Goal: Task Accomplishment & Management: Complete application form

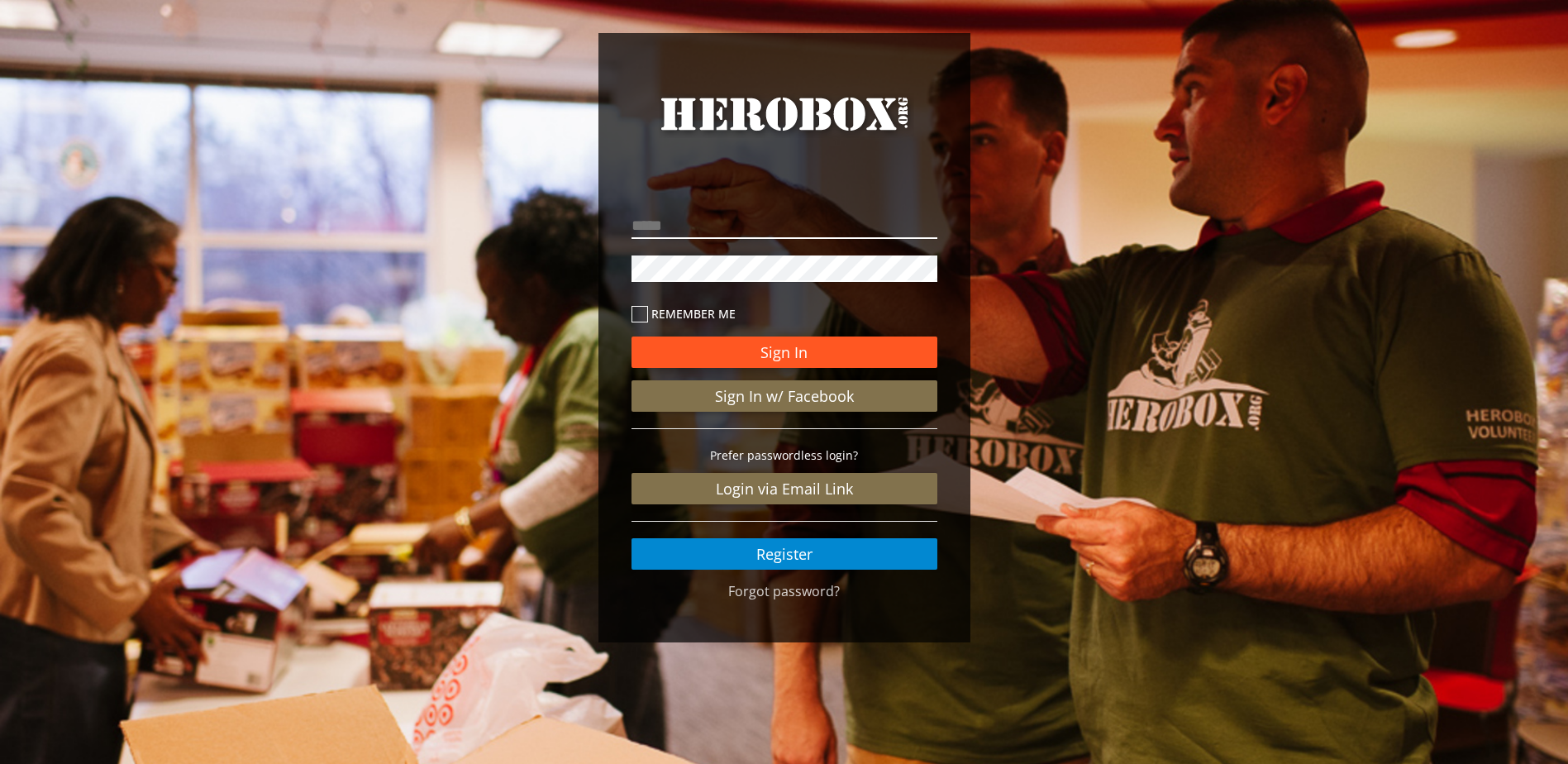
type input "**********"
click at [786, 348] on button "Sign In" at bounding box center [784, 351] width 306 height 31
click at [771, 357] on button "Sign In" at bounding box center [784, 351] width 306 height 31
click at [843, 340] on button "Sign In" at bounding box center [784, 351] width 306 height 31
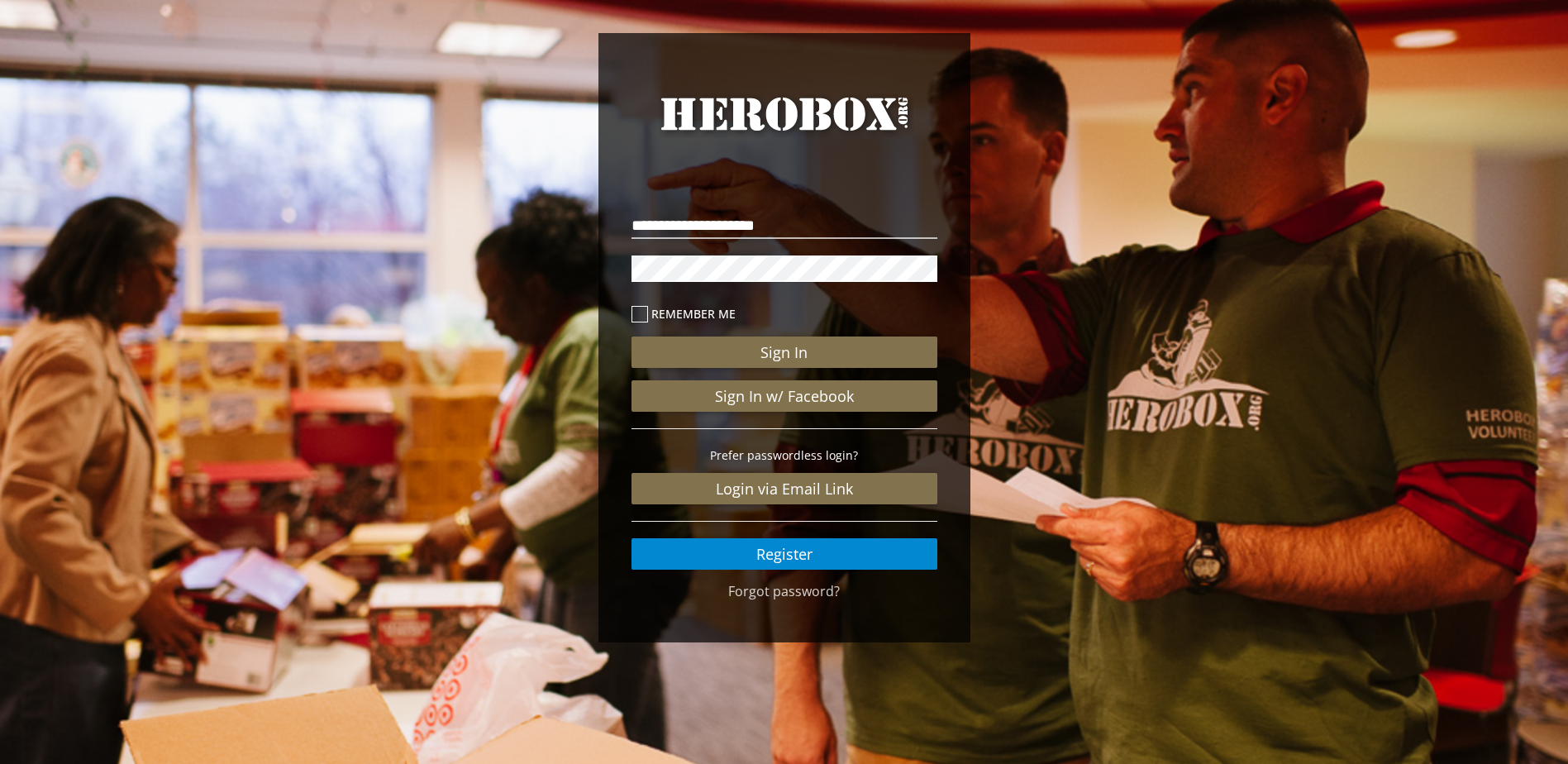
click at [750, 253] on p at bounding box center [784, 268] width 306 height 35
click at [755, 361] on button "Sign In" at bounding box center [784, 351] width 306 height 31
click at [849, 556] on link "Register" at bounding box center [784, 553] width 306 height 31
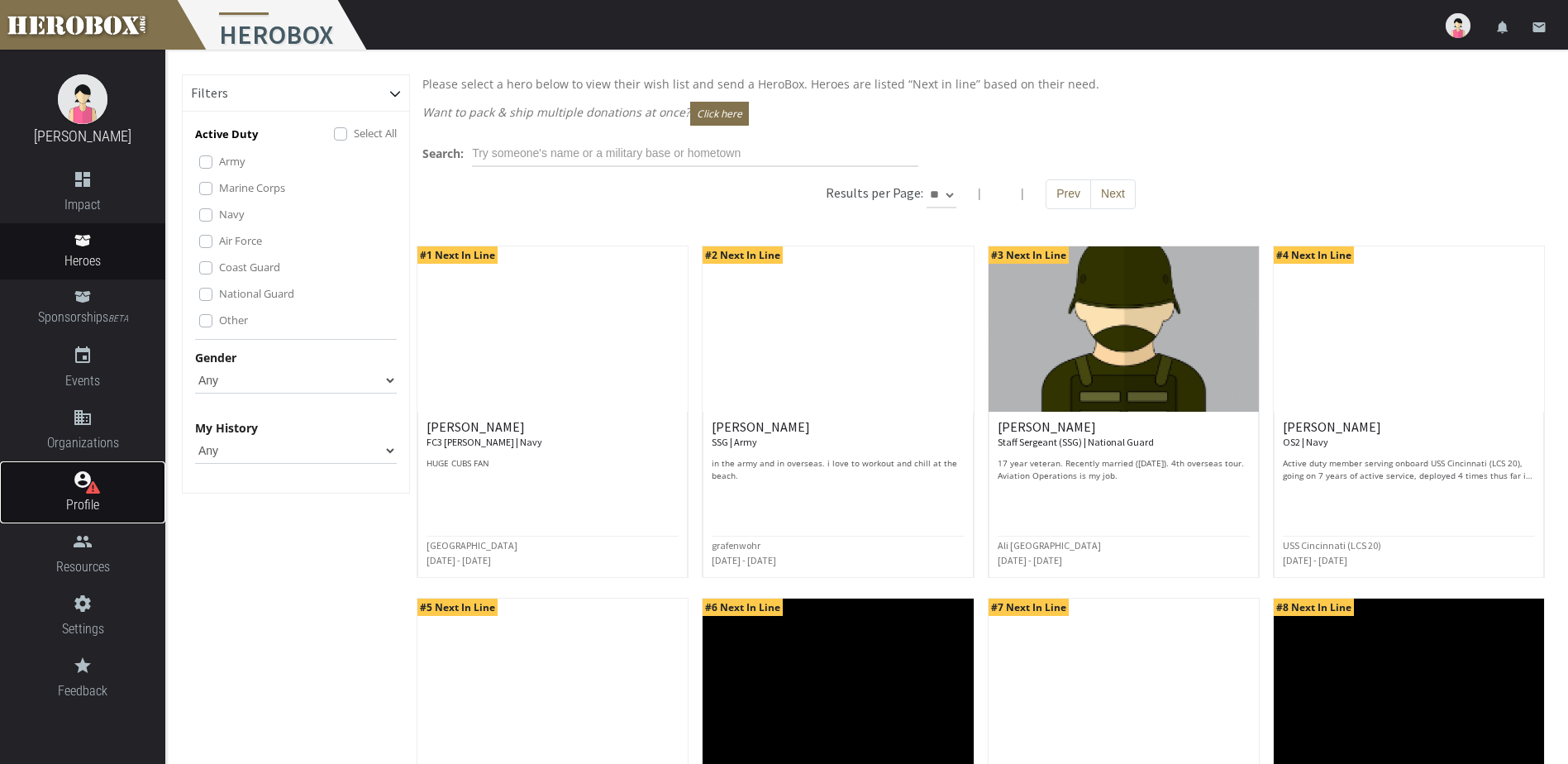
click at [89, 490] on icon at bounding box center [93, 487] width 14 height 12
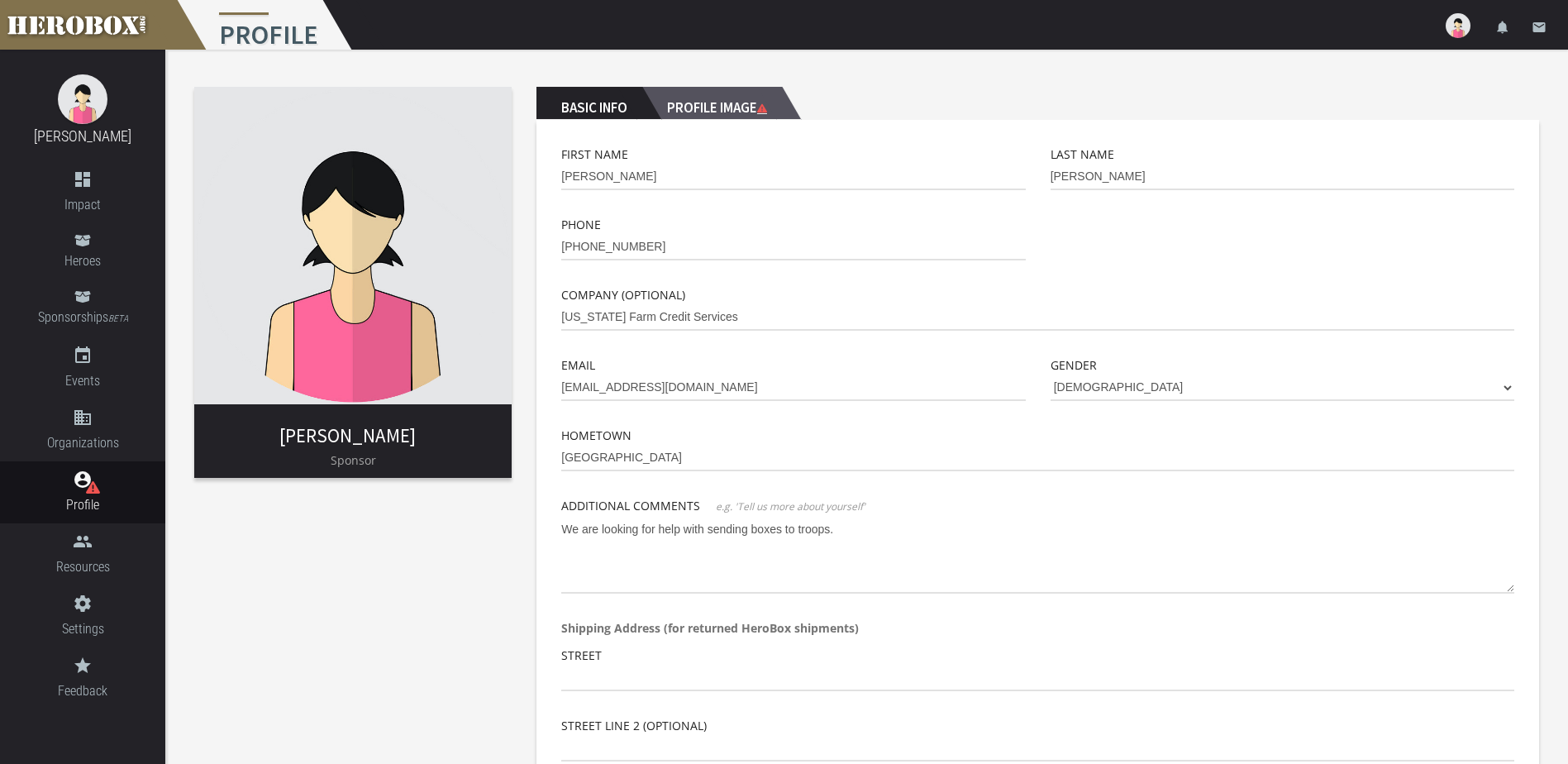
click at [747, 108] on h2 "Profile Image" at bounding box center [712, 103] width 140 height 33
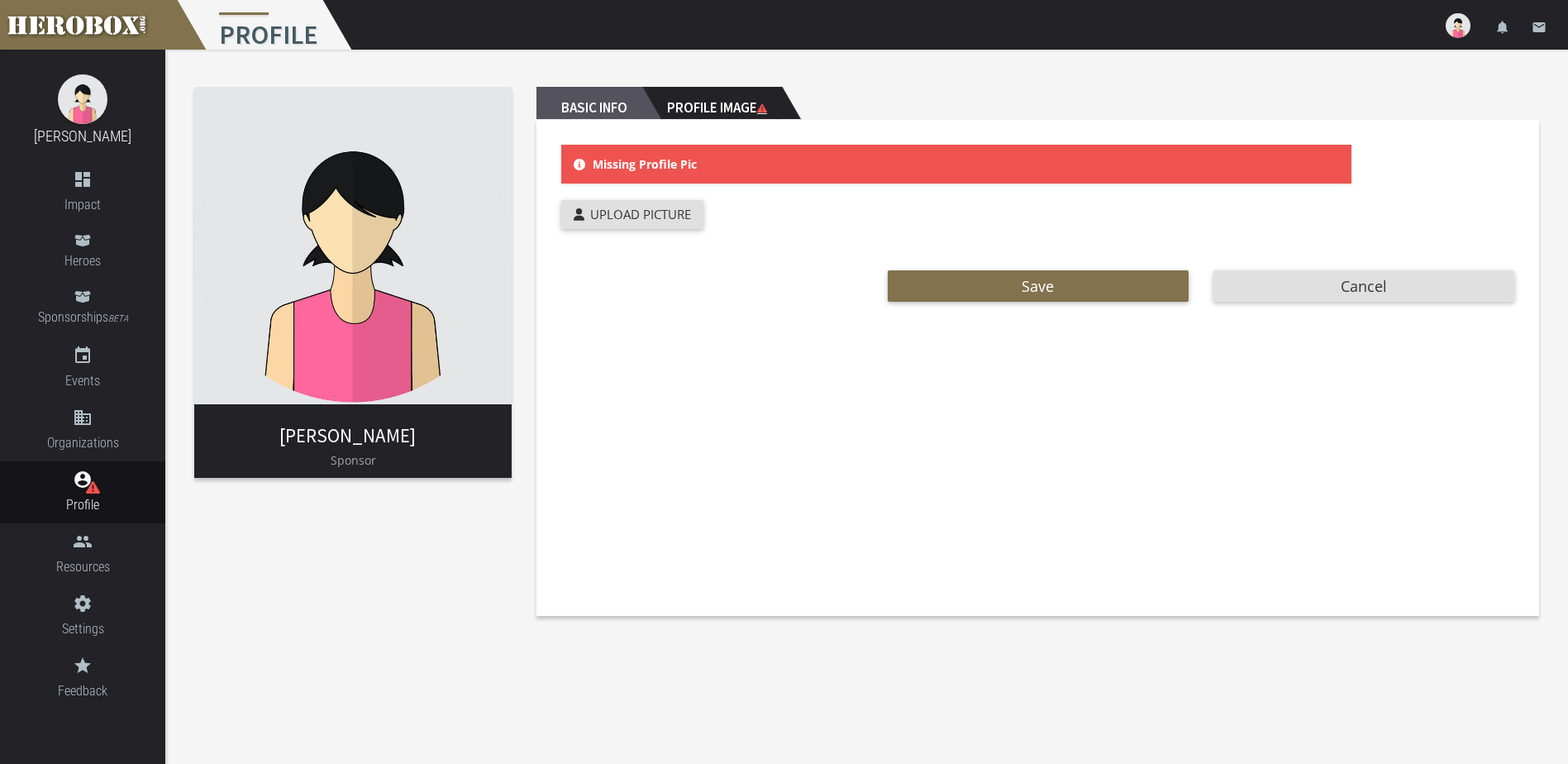
click at [600, 93] on h2 "Basic Info" at bounding box center [589, 103] width 106 height 33
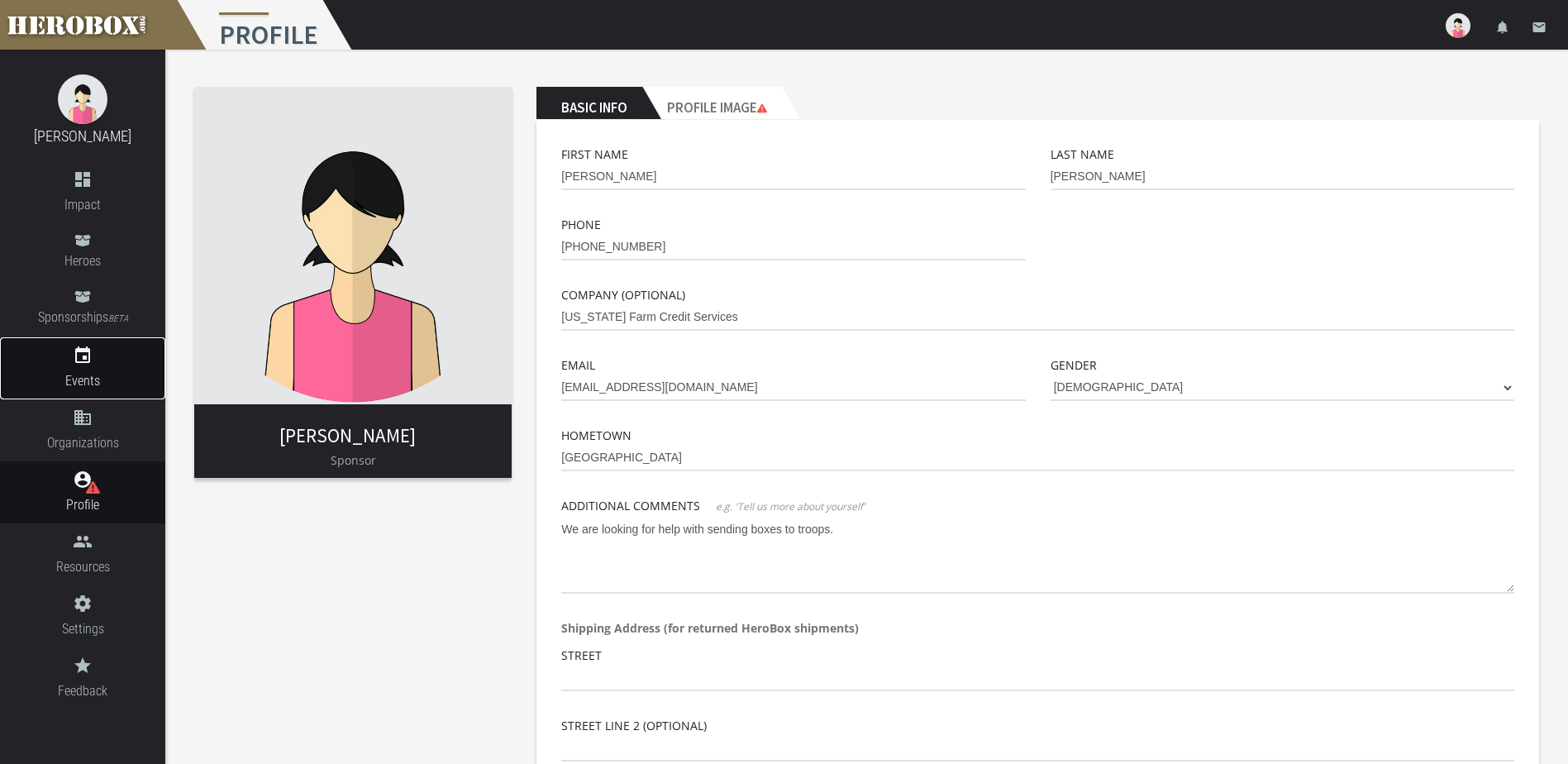
click at [81, 356] on icon "event" at bounding box center [83, 355] width 166 height 20
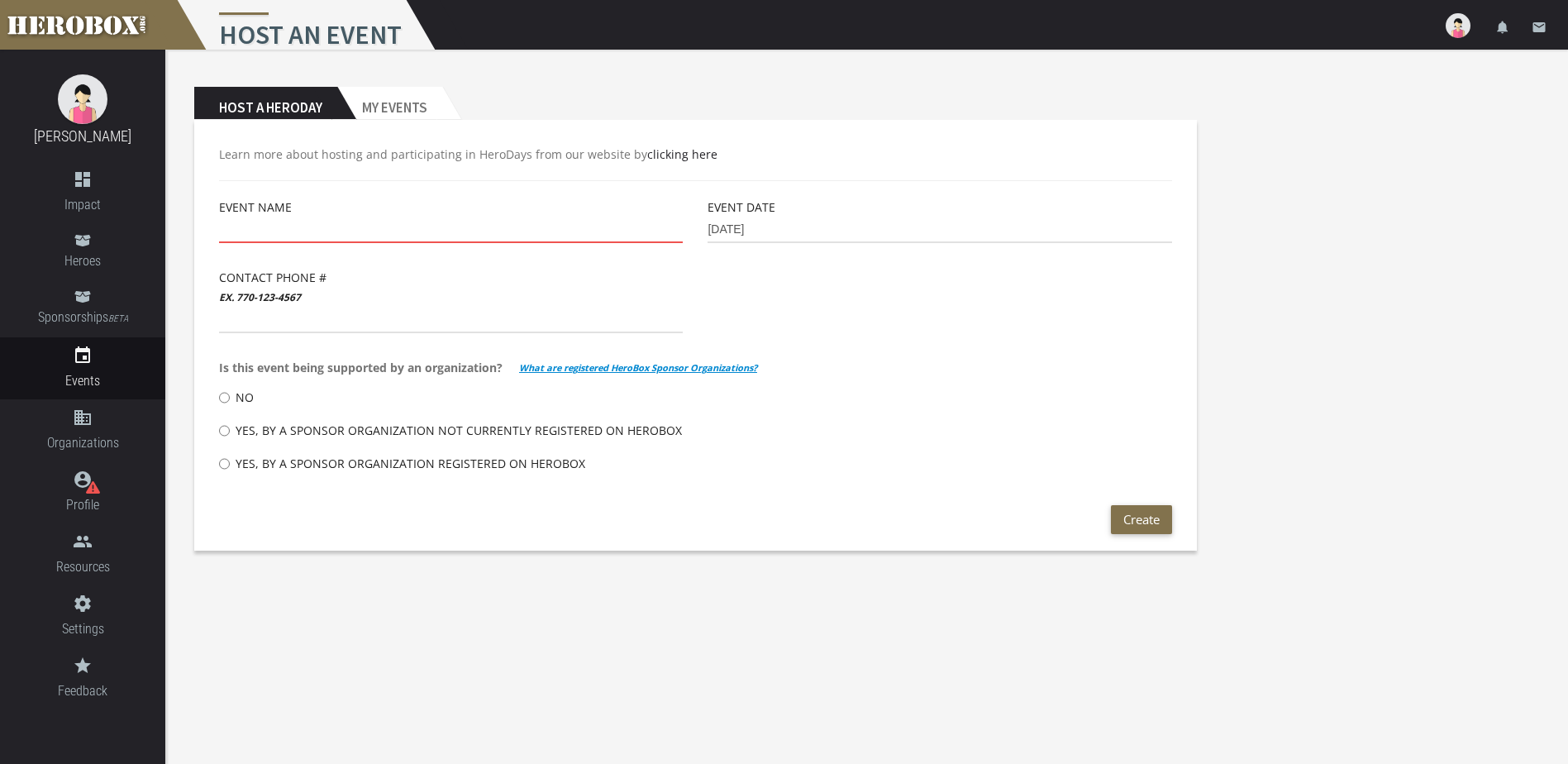
click at [292, 222] on input "text" at bounding box center [451, 229] width 464 height 27
type input "J"
type input "[US_STATE] Farm Credit Services-Lender Retreat"
type input "[DATE]"
click at [412, 319] on input "text" at bounding box center [451, 319] width 464 height 27
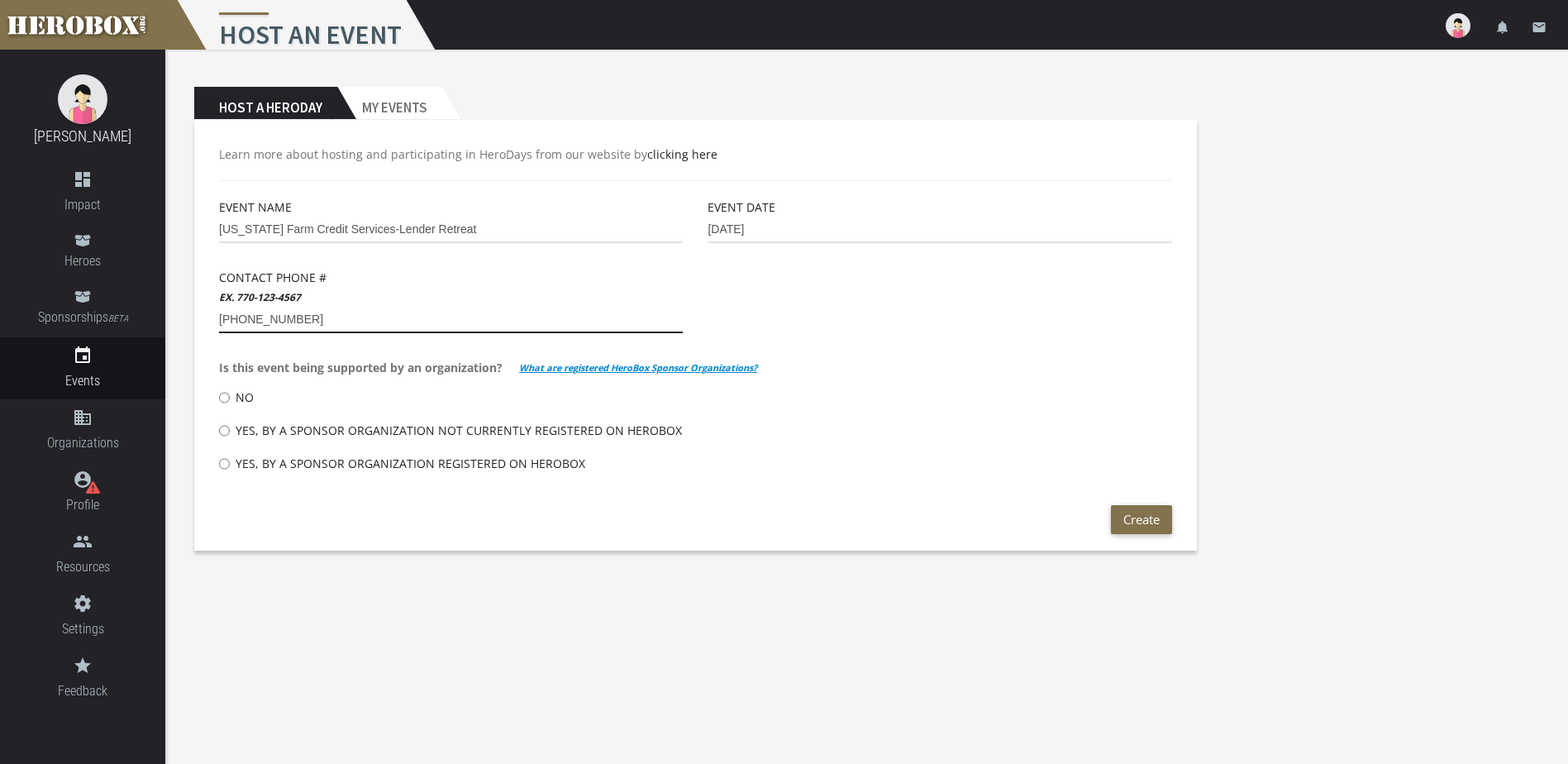
type input "[PHONE_NUMBER]"
click at [224, 465] on input "Yes, by a Sponsor Organization registered on HeroBox" at bounding box center [224, 464] width 11 height 27
radio input "****"
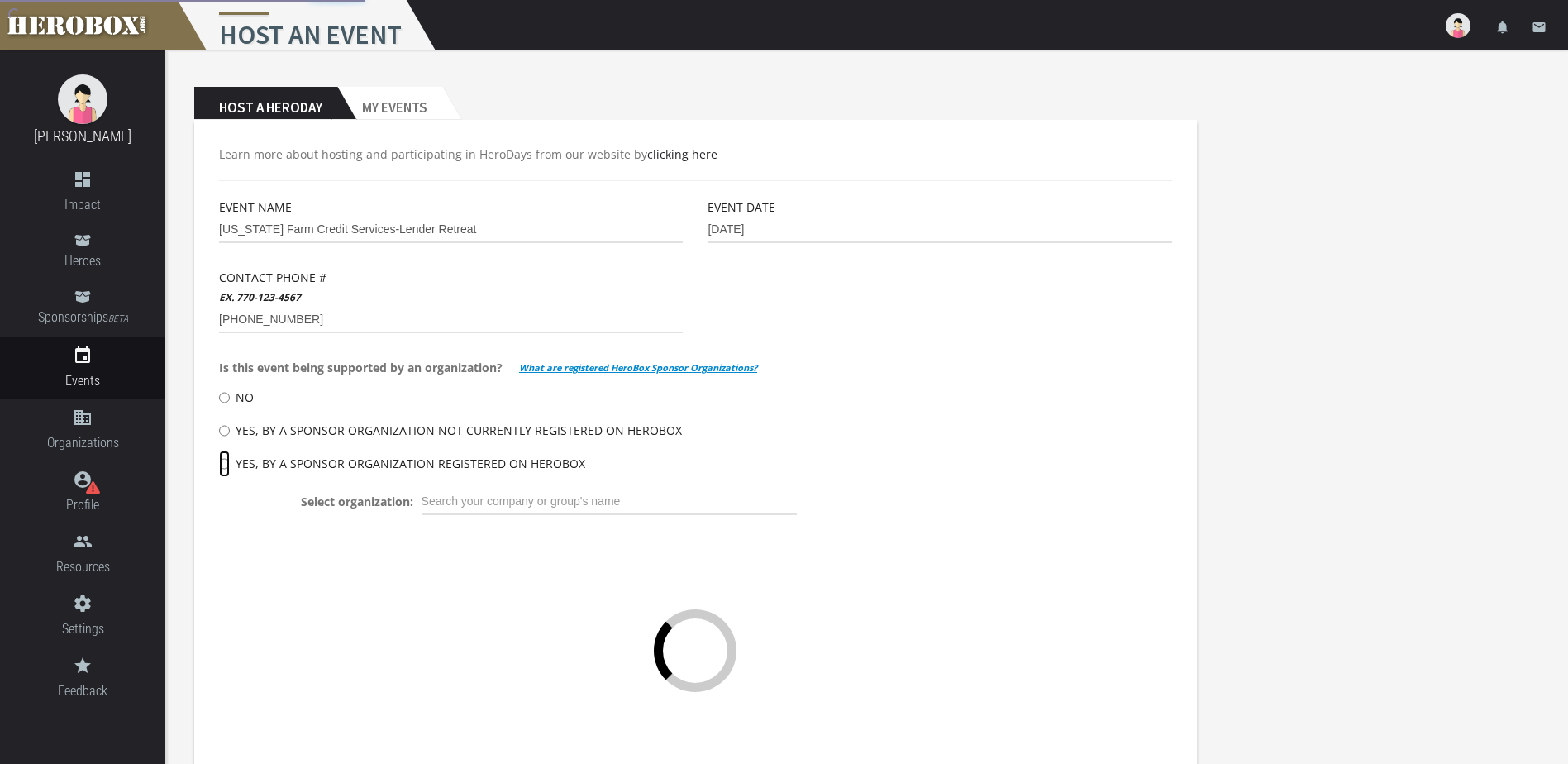
scroll to position [90, 0]
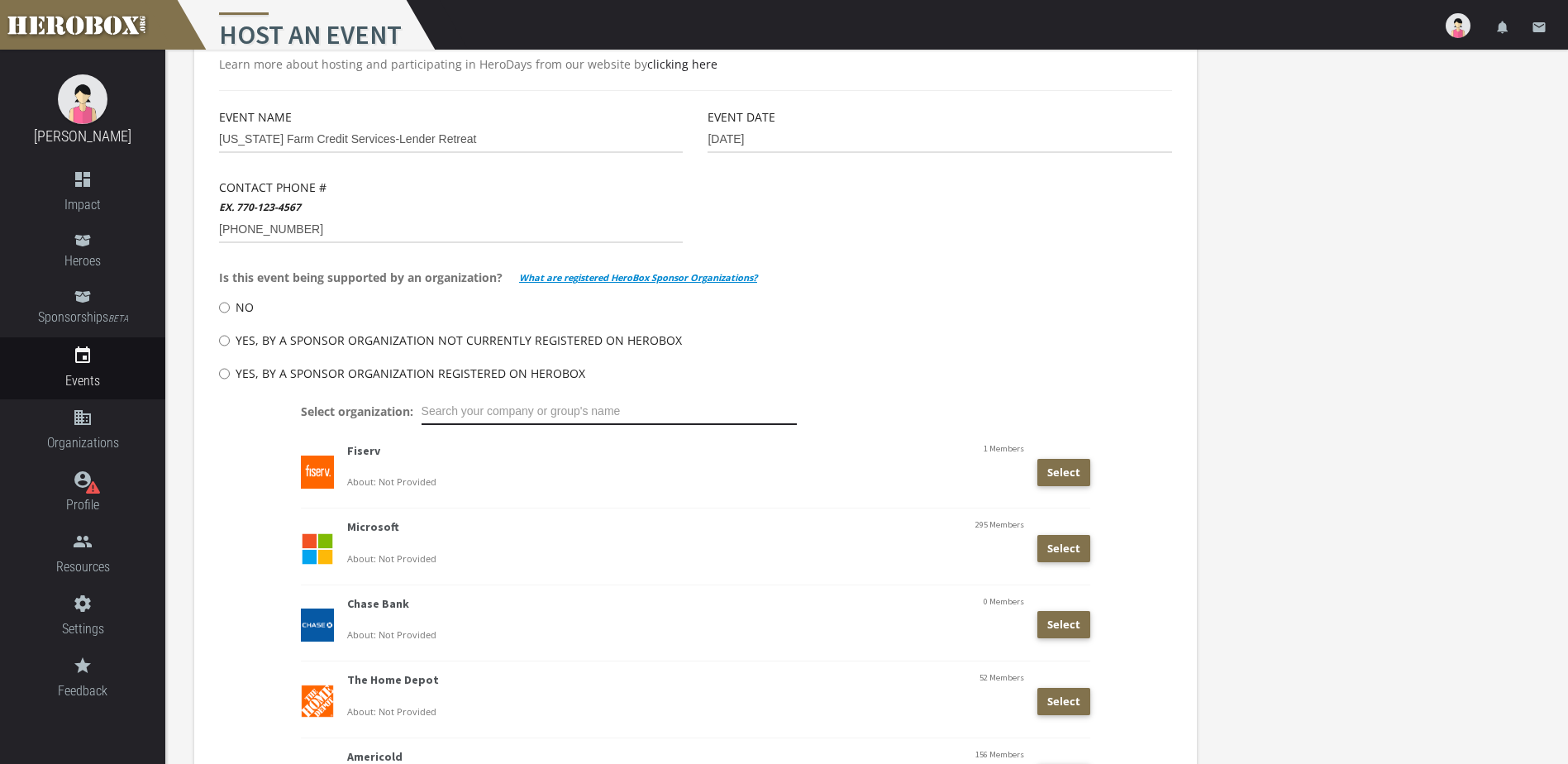
click at [514, 410] on input "text" at bounding box center [609, 411] width 375 height 27
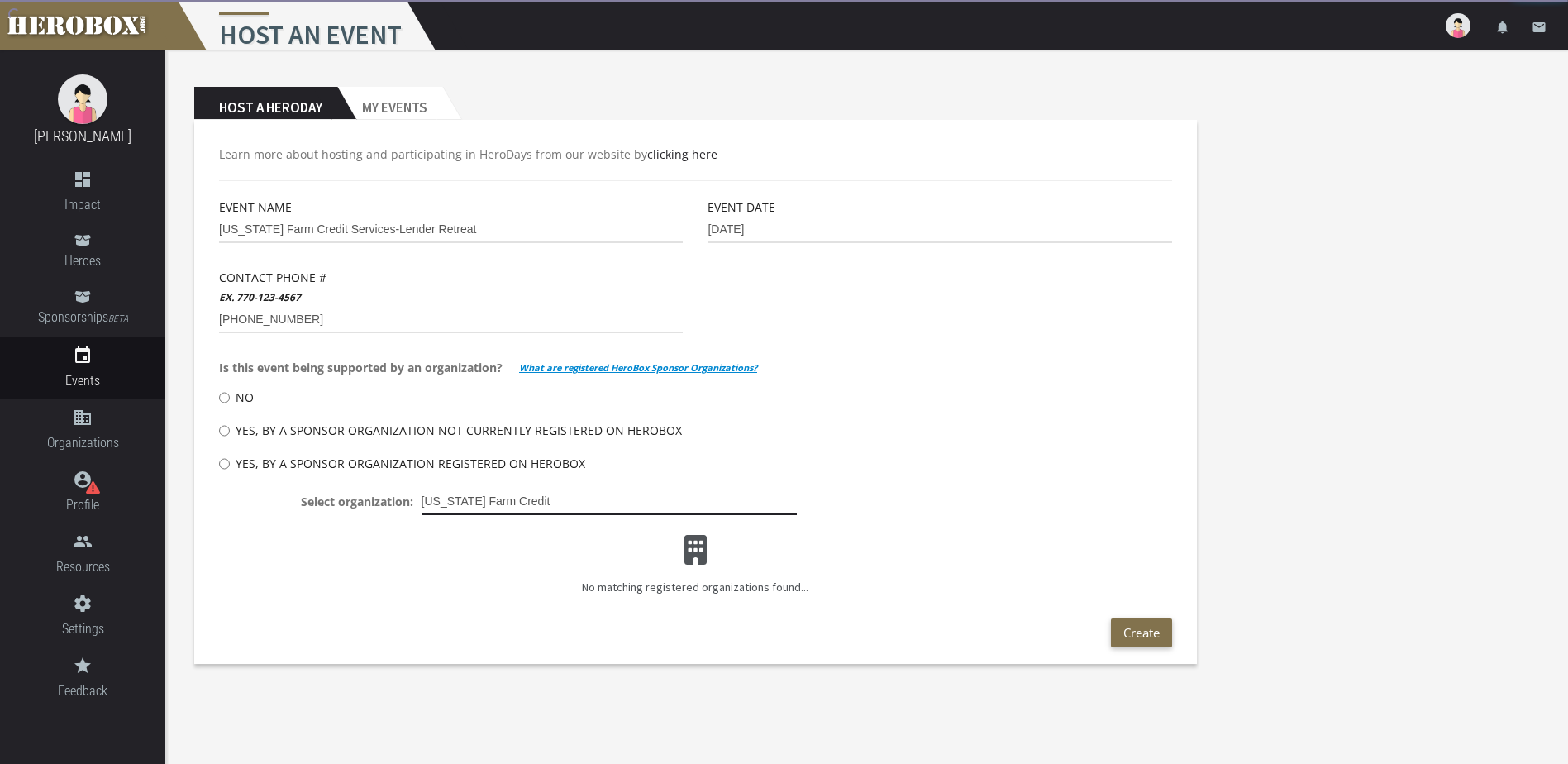
scroll to position [0, 0]
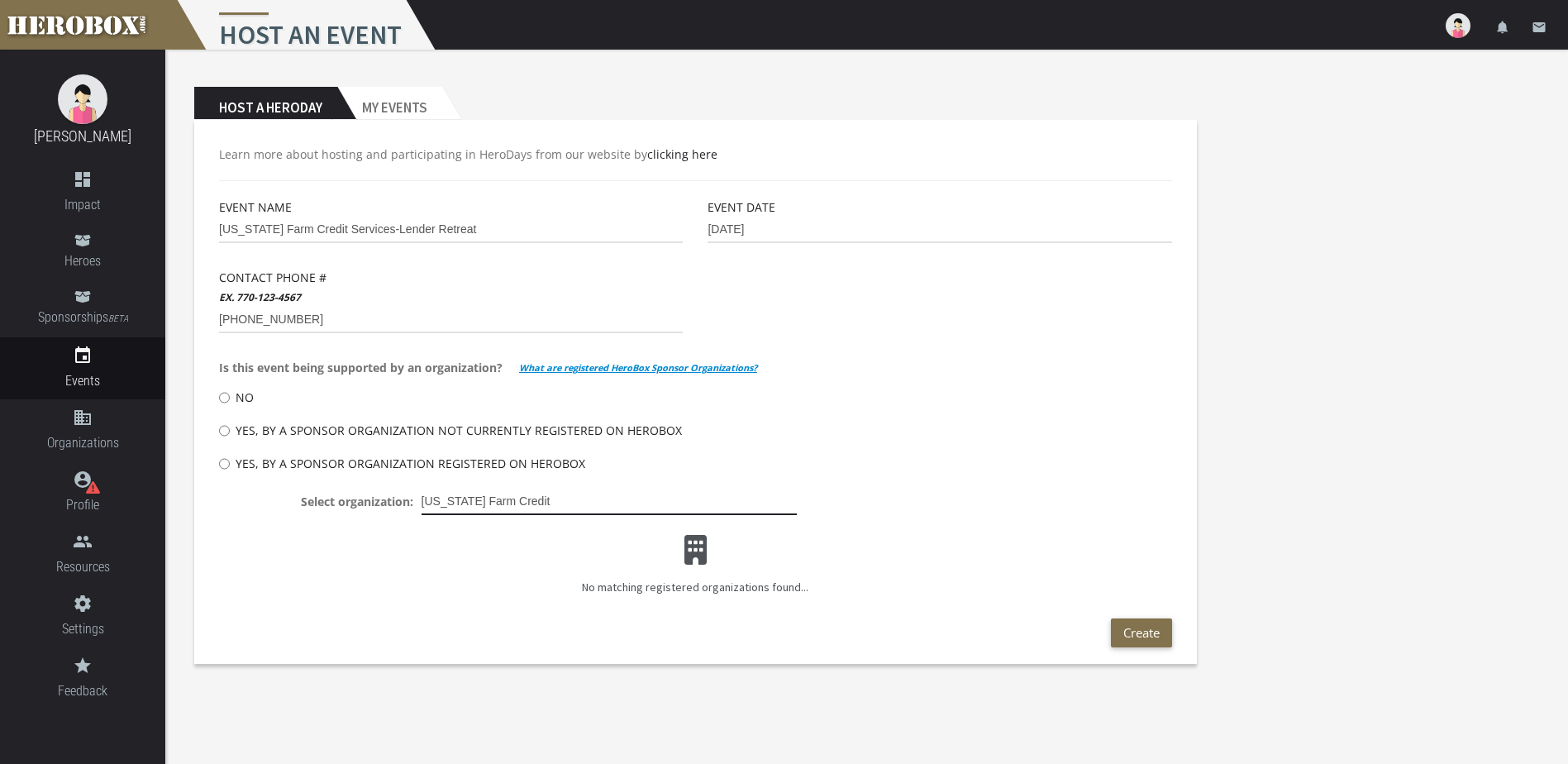
type input "[US_STATE] Farm Credit"
click at [224, 393] on input "No" at bounding box center [224, 397] width 11 height 27
radio input "****"
radio input "*****"
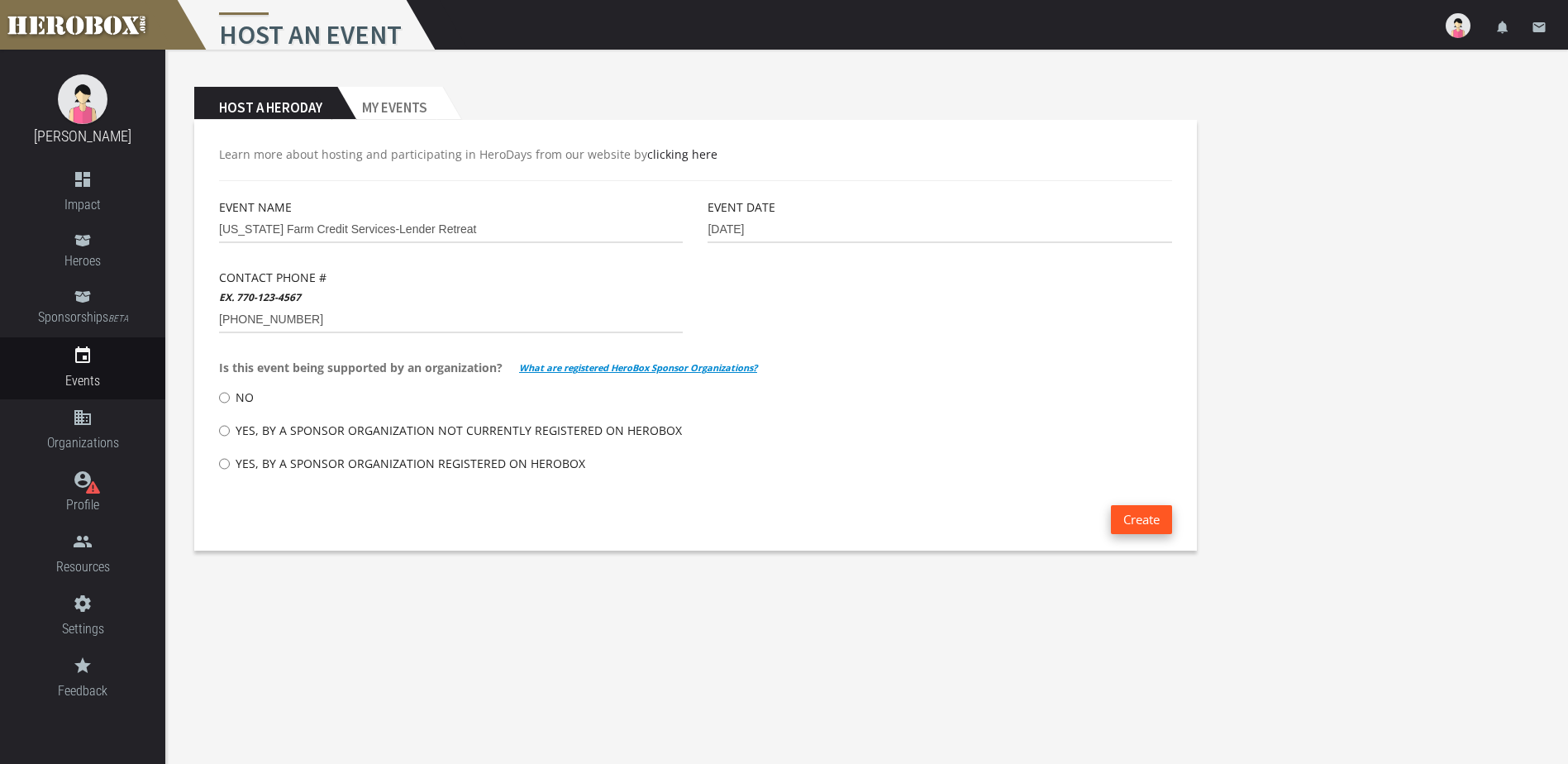
click at [1141, 517] on button "Create" at bounding box center [1141, 519] width 61 height 29
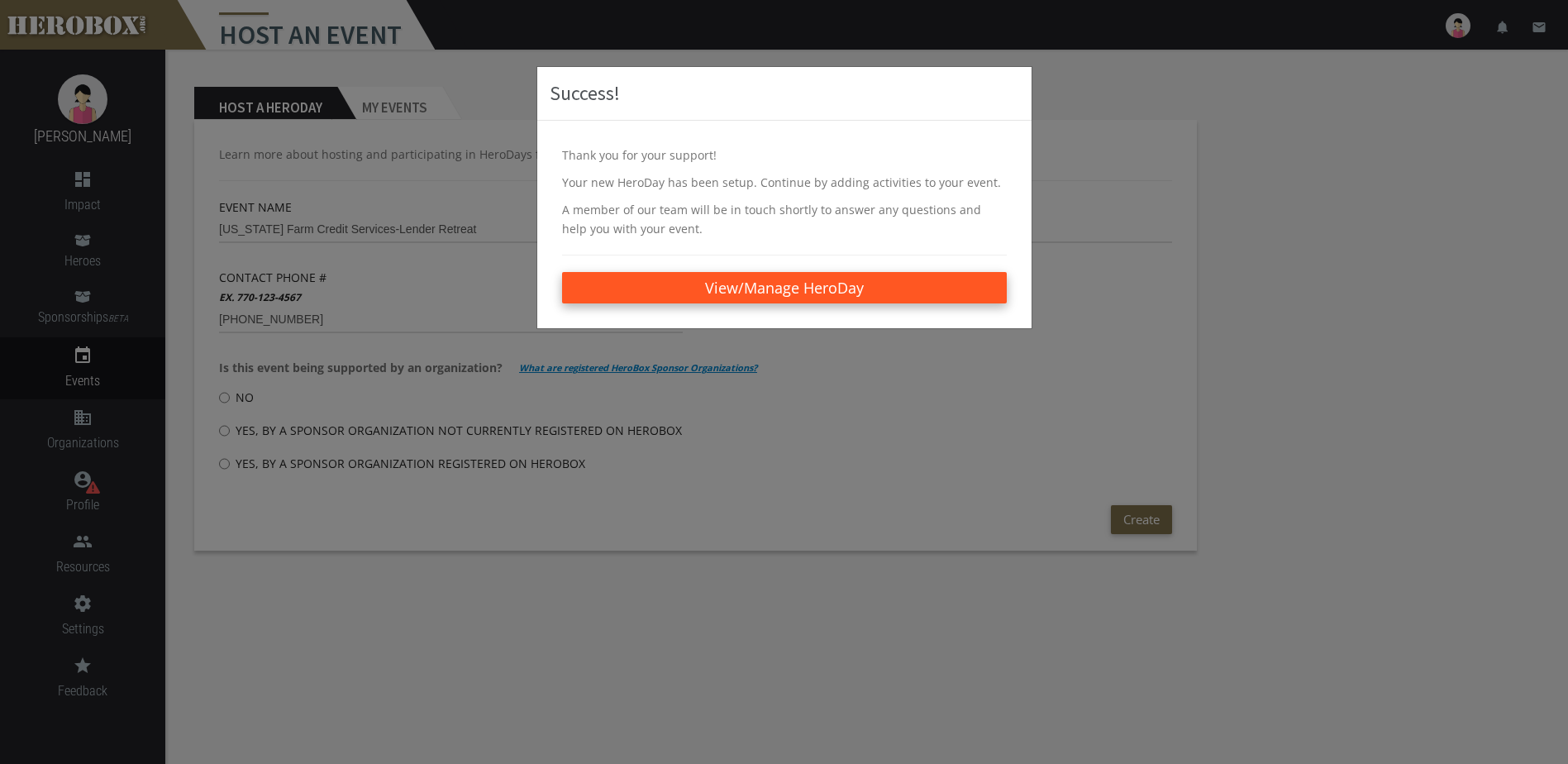
click at [776, 282] on link "View/Manage HeroDay" at bounding box center [785, 287] width 445 height 31
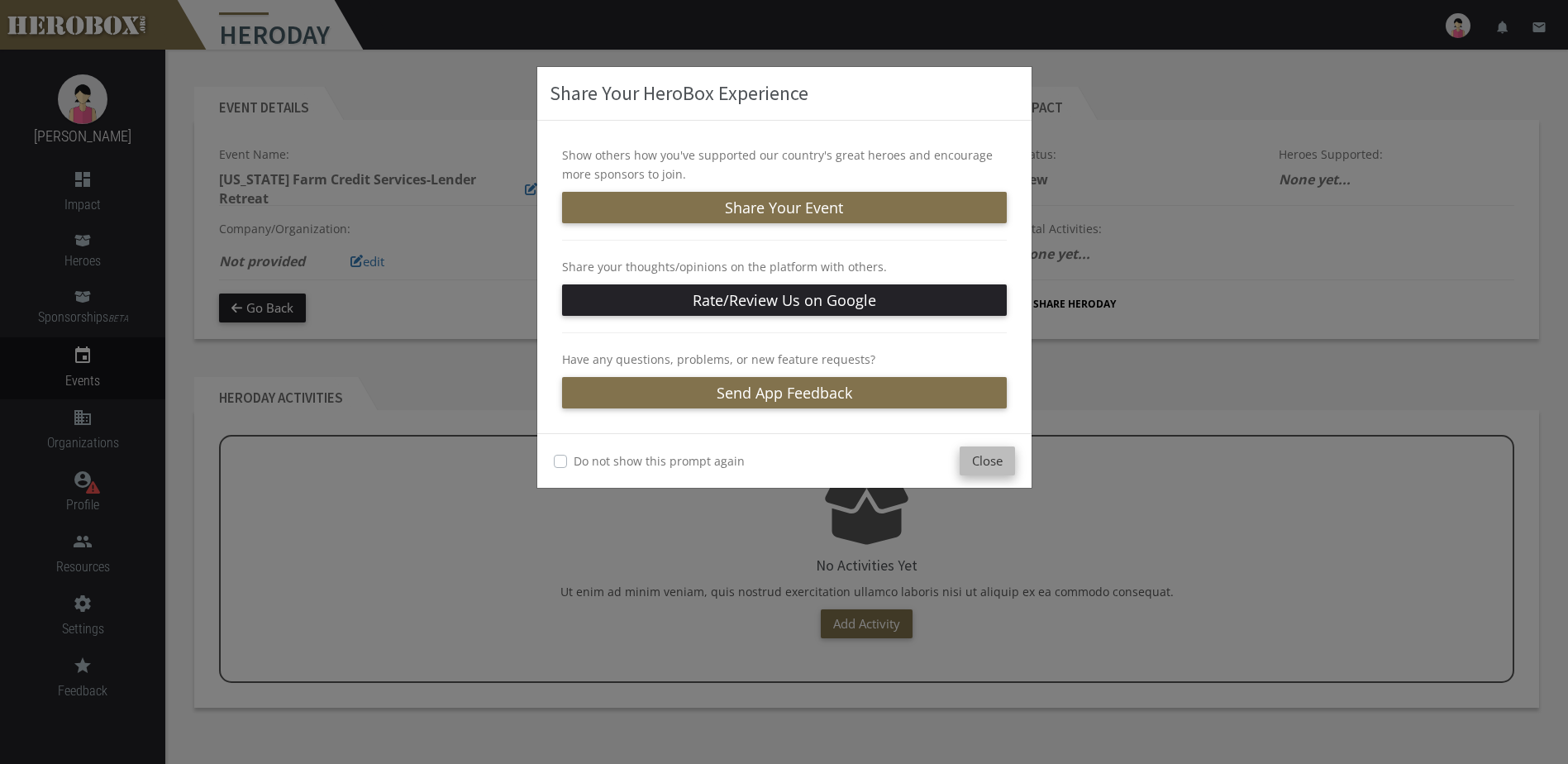
click at [986, 462] on button "Close" at bounding box center [987, 461] width 56 height 29
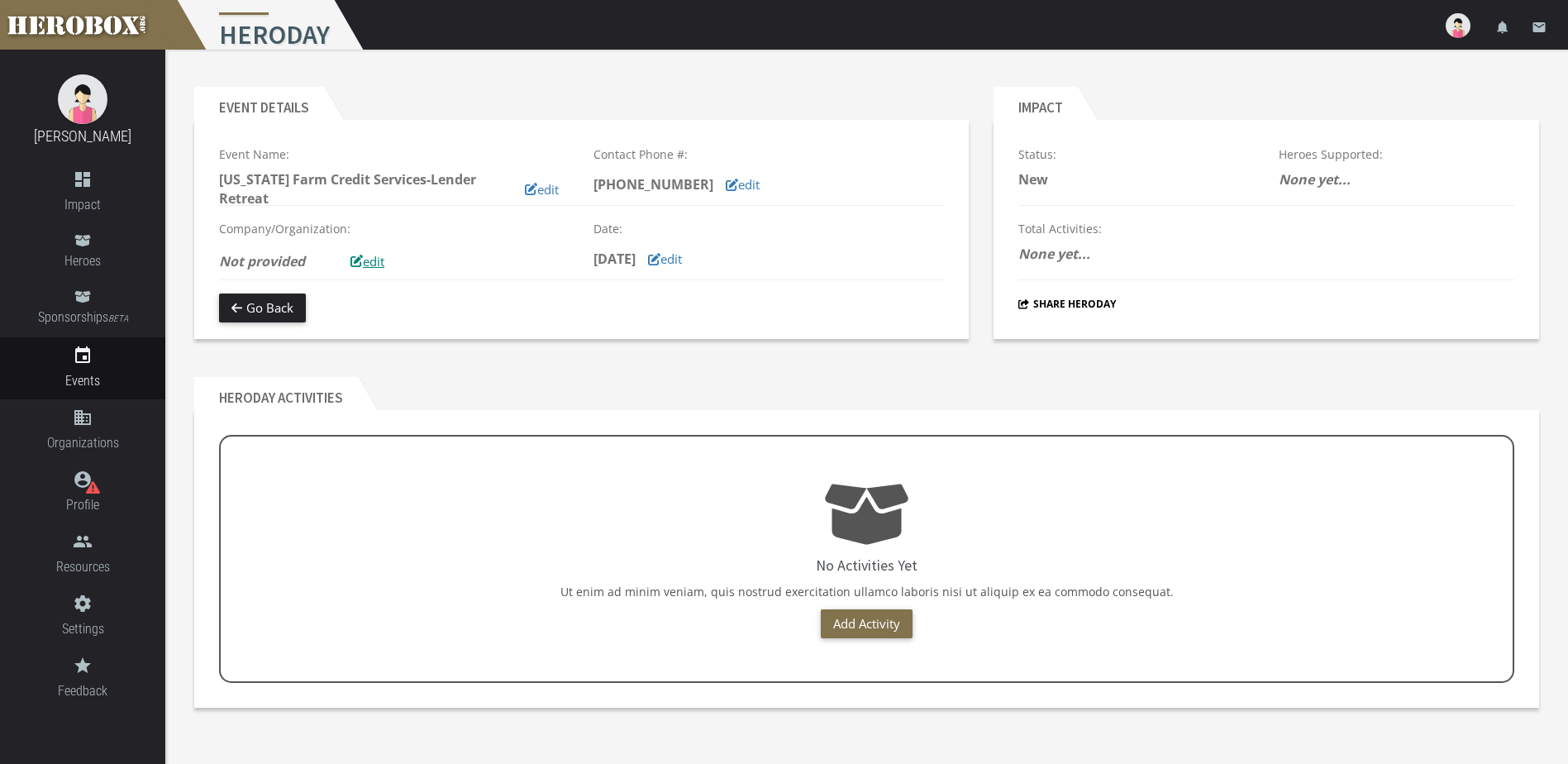
click at [376, 263] on button "edit" at bounding box center [367, 261] width 59 height 29
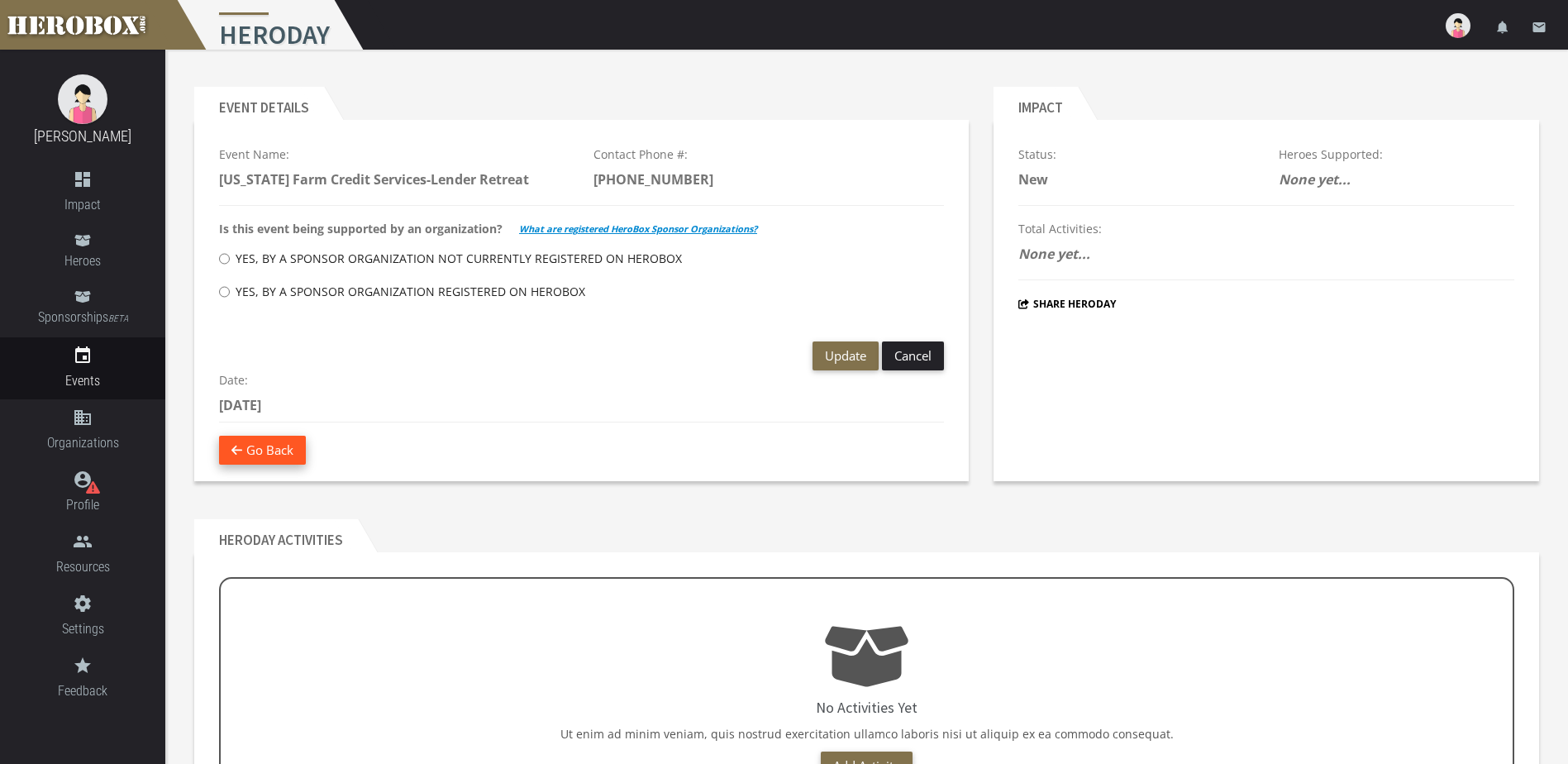
click at [280, 449] on button "Go Back" at bounding box center [262, 450] width 87 height 29
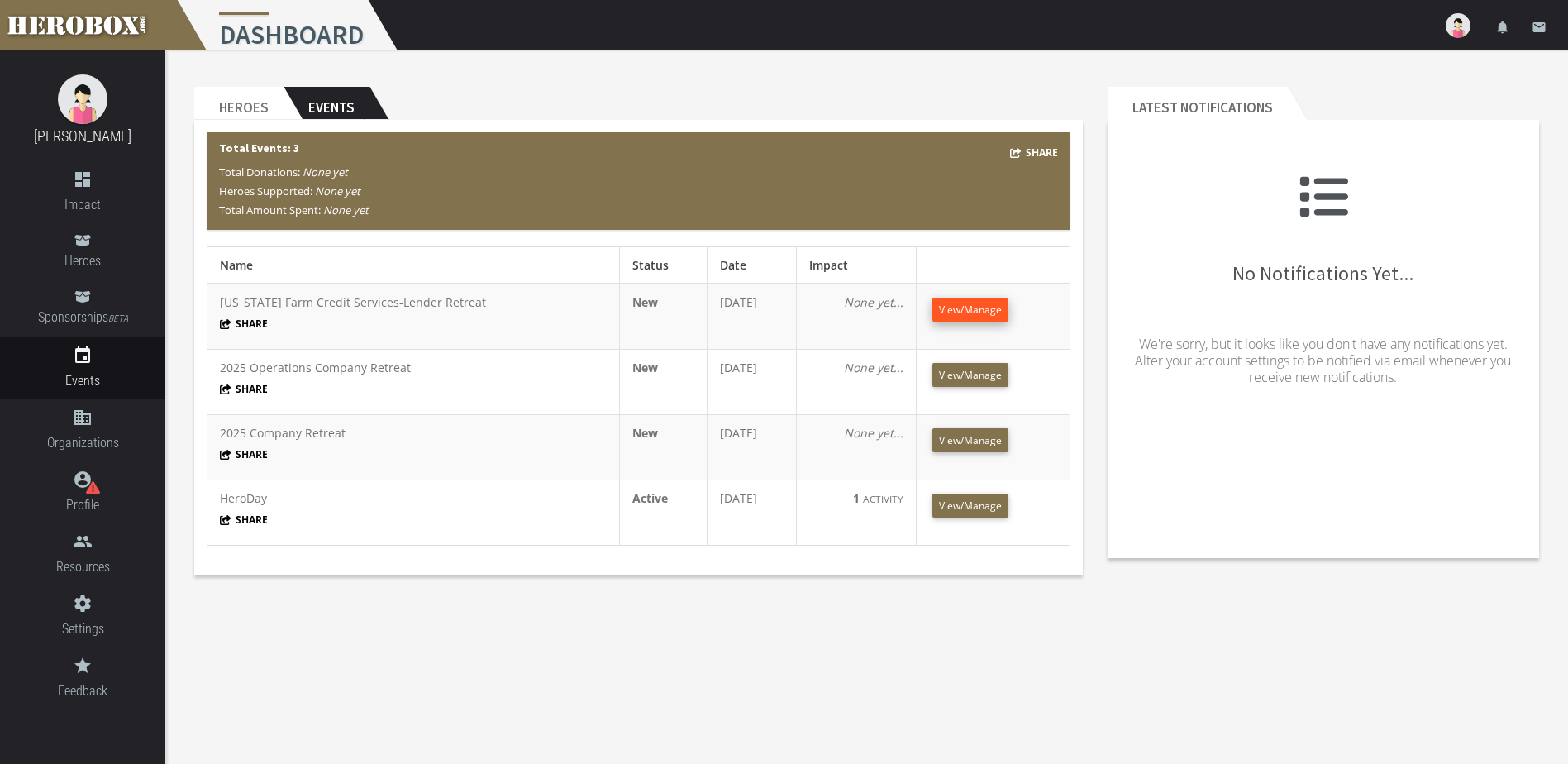
click at [982, 311] on span "View/Manage" at bounding box center [970, 309] width 63 height 14
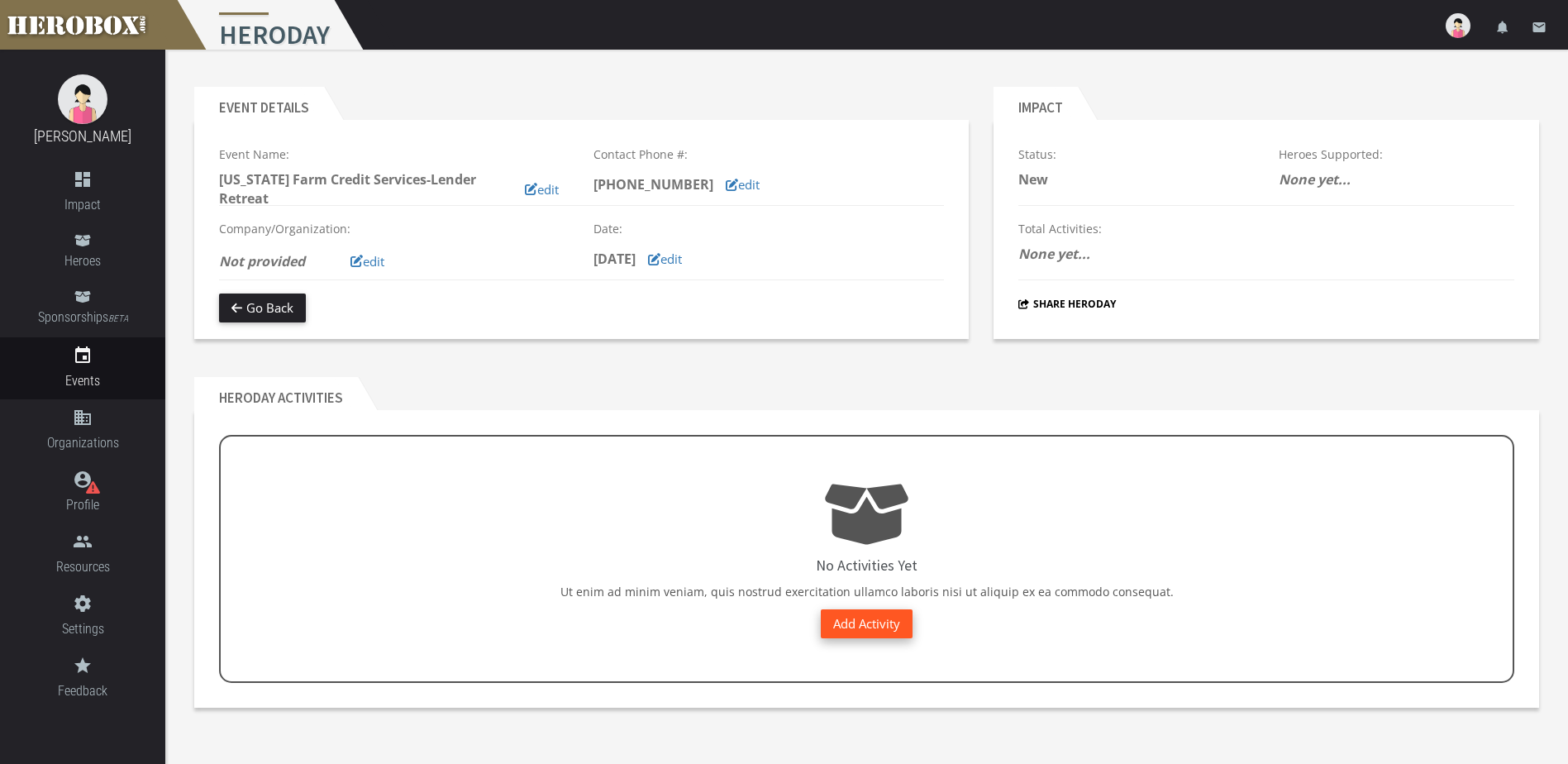
click at [859, 622] on link "Add Activity" at bounding box center [867, 623] width 92 height 29
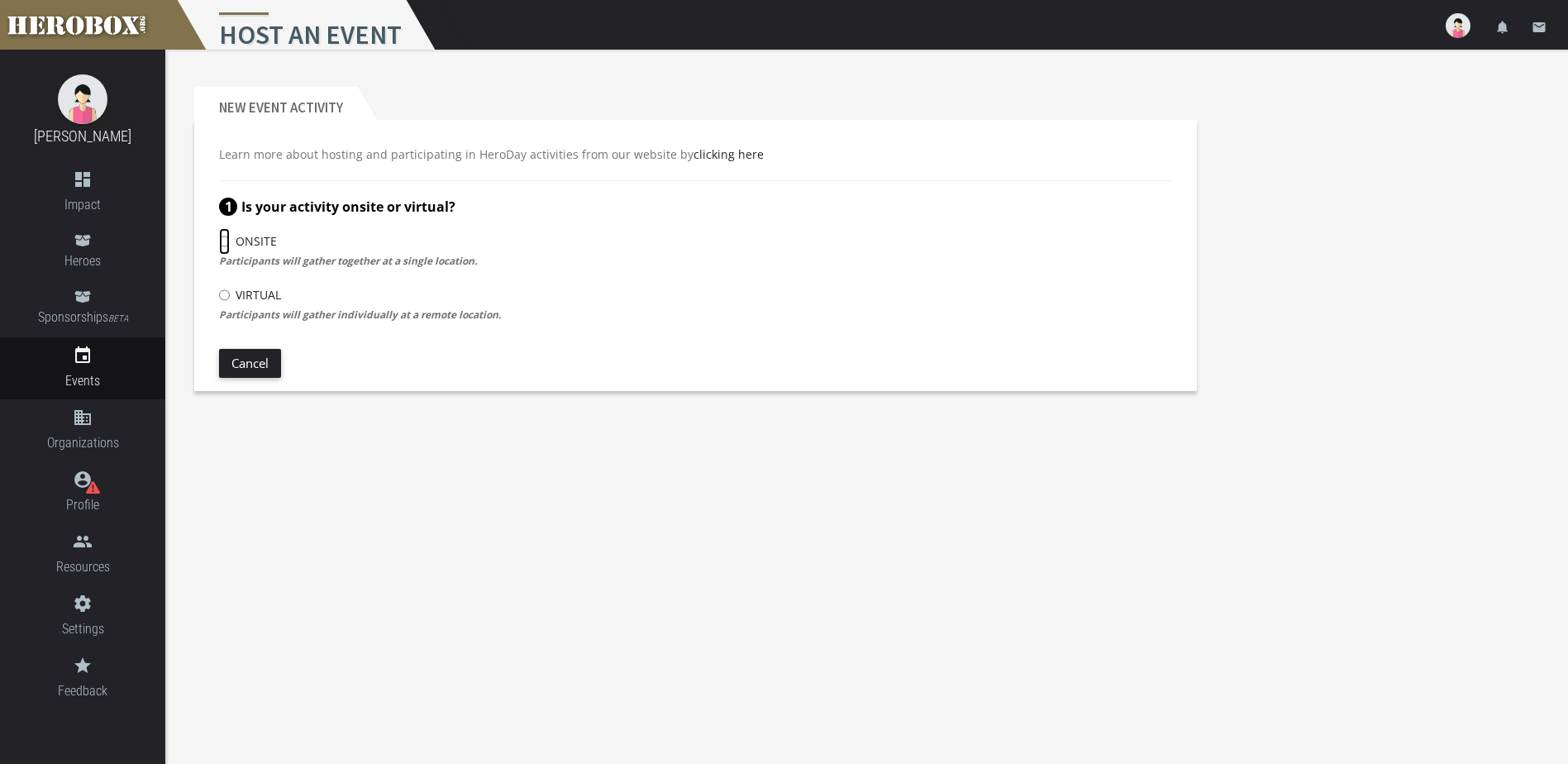
click at [224, 241] on input "Onsite" at bounding box center [224, 241] width 11 height 27
radio input "****"
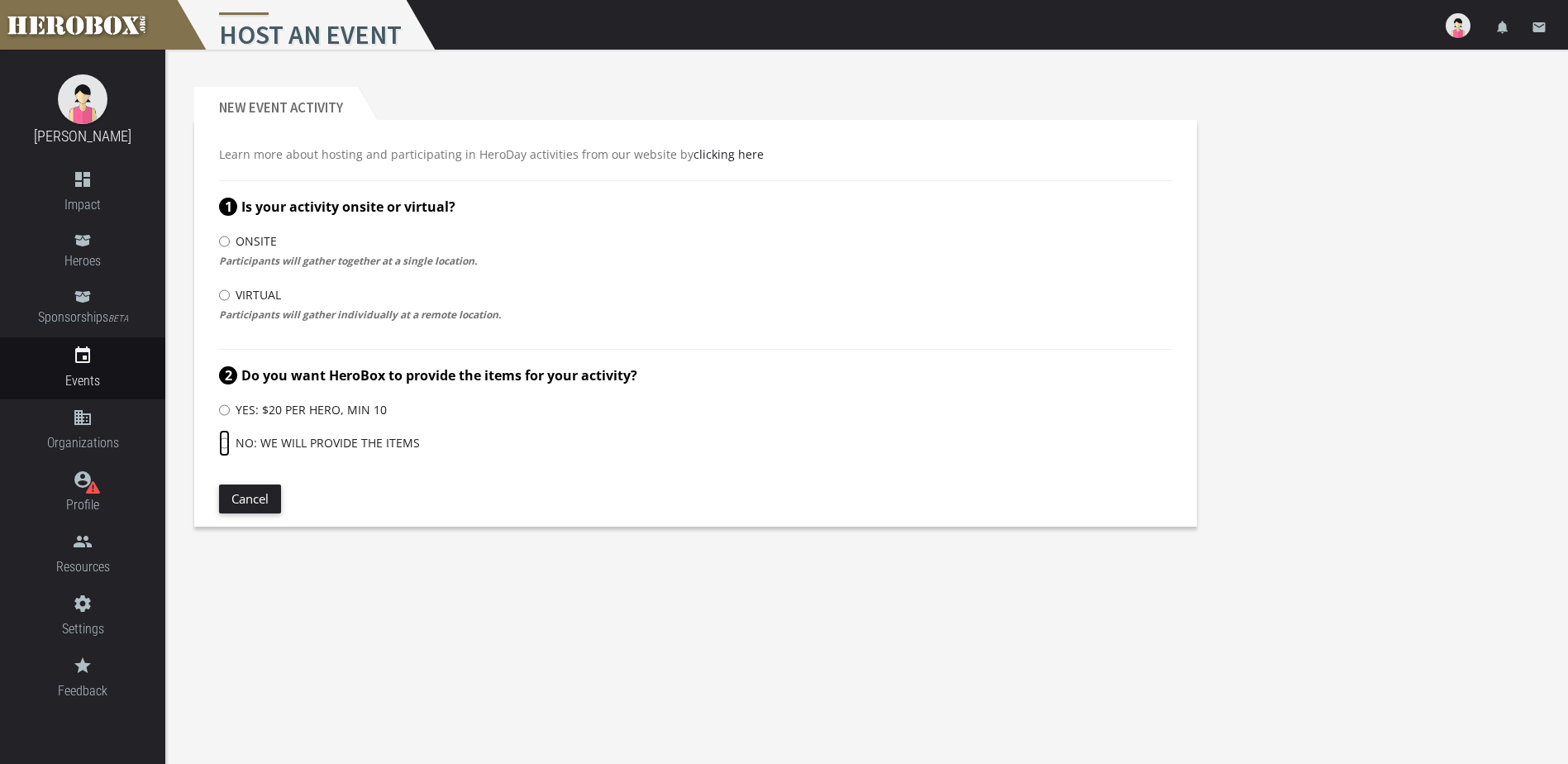
click at [227, 443] on input "No: We will provide the items" at bounding box center [224, 443] width 11 height 27
radio input "****"
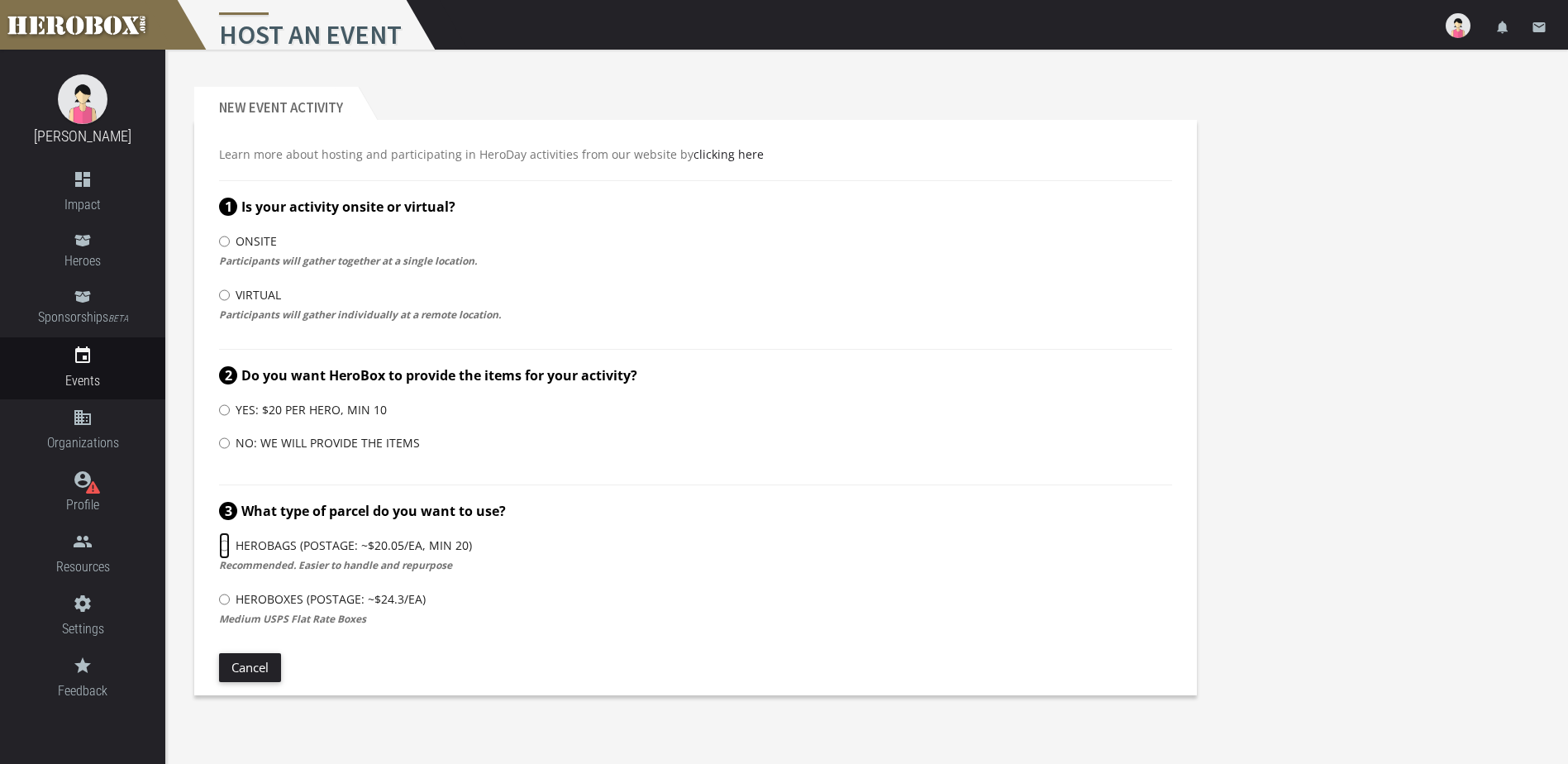
click at [224, 546] on input "HeroBags (Postage: ~$20.05/ea, min 20)" at bounding box center [224, 546] width 11 height 27
radio input "****"
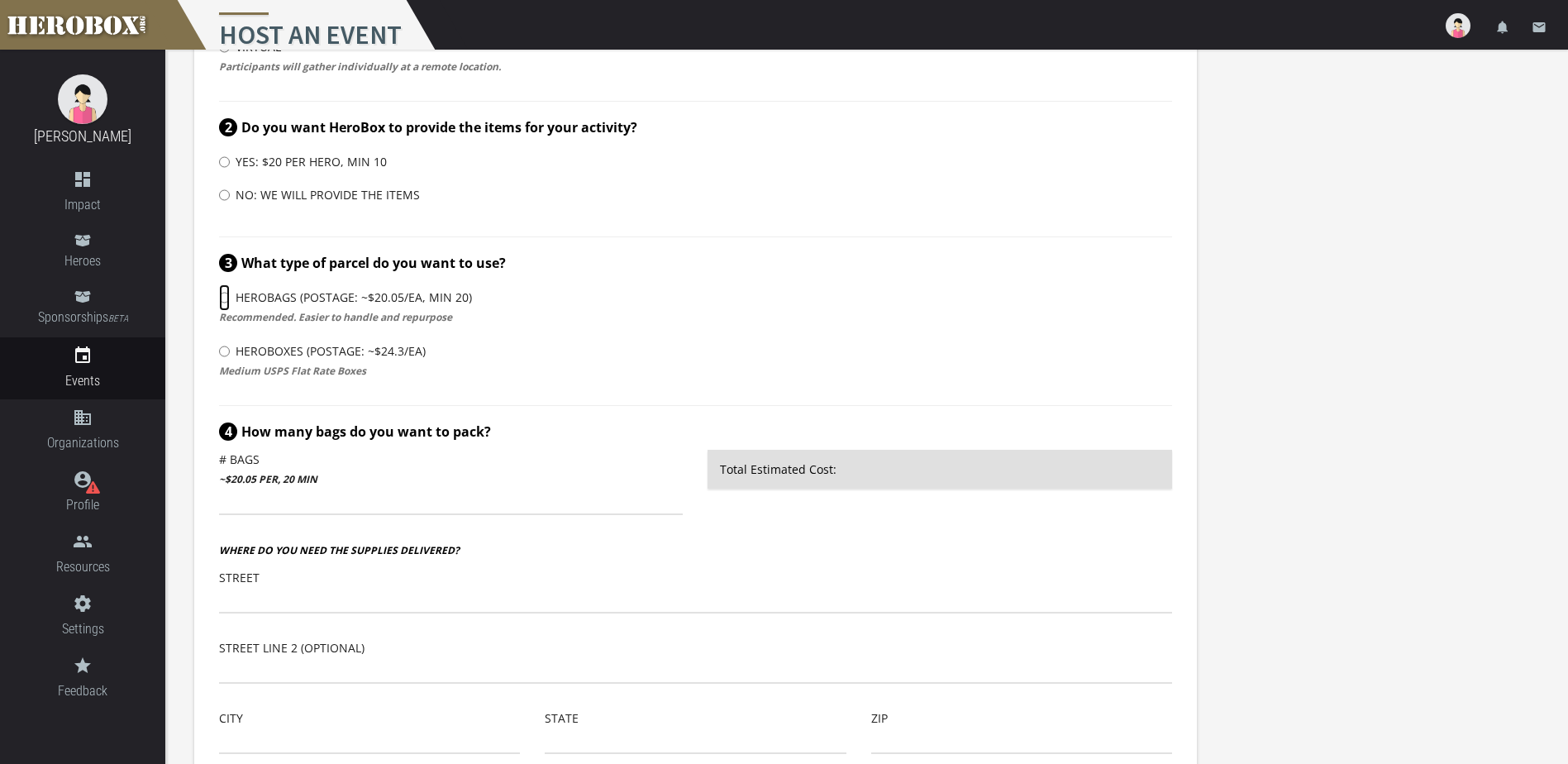
scroll to position [393, 0]
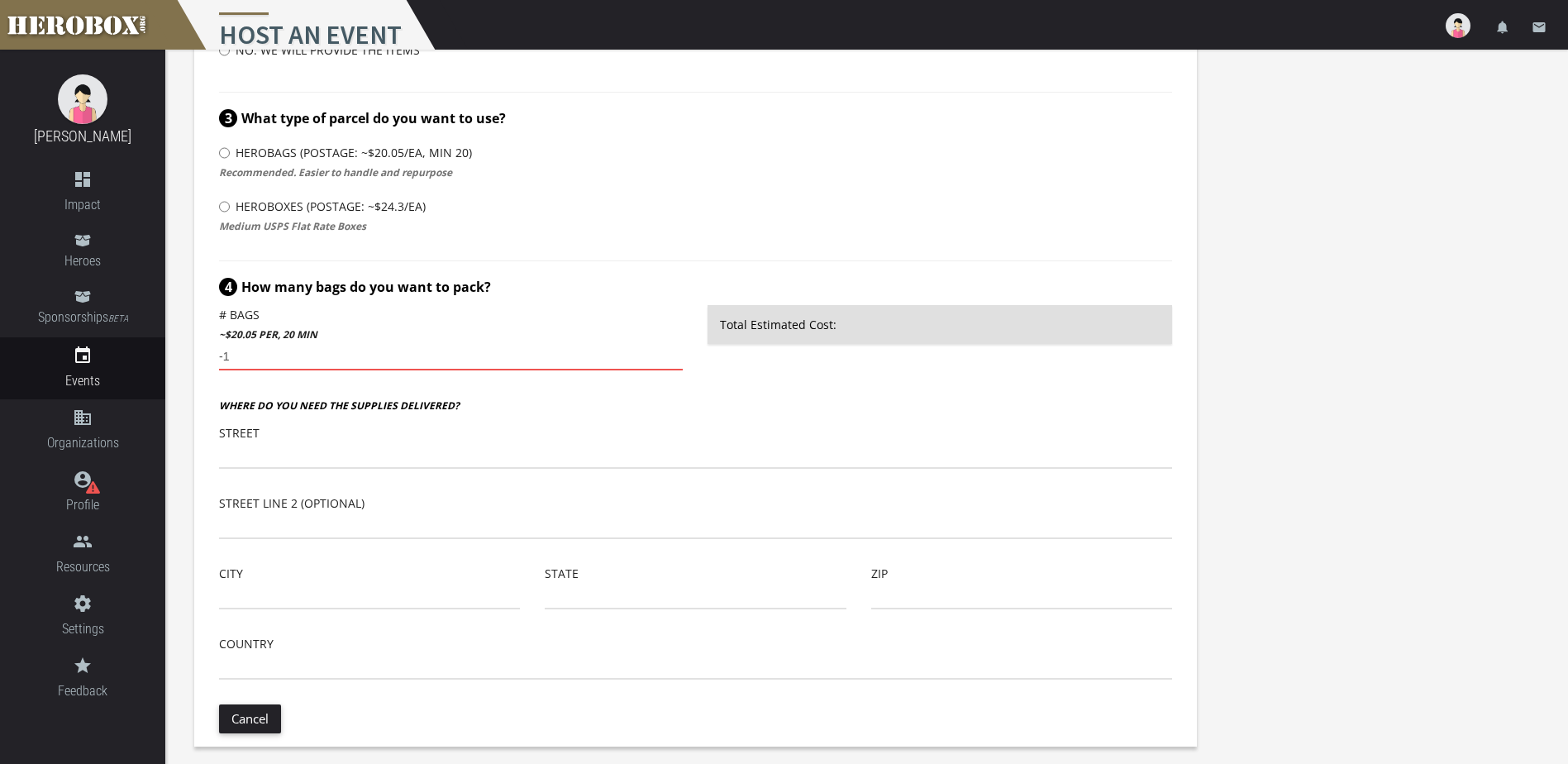
click at [679, 358] on input "-1" at bounding box center [451, 357] width 464 height 27
click at [674, 361] on input "-2" at bounding box center [451, 357] width 464 height 27
click at [674, 354] on input "-1" at bounding box center [451, 357] width 464 height 27
click at [674, 353] on input "0" at bounding box center [451, 357] width 464 height 27
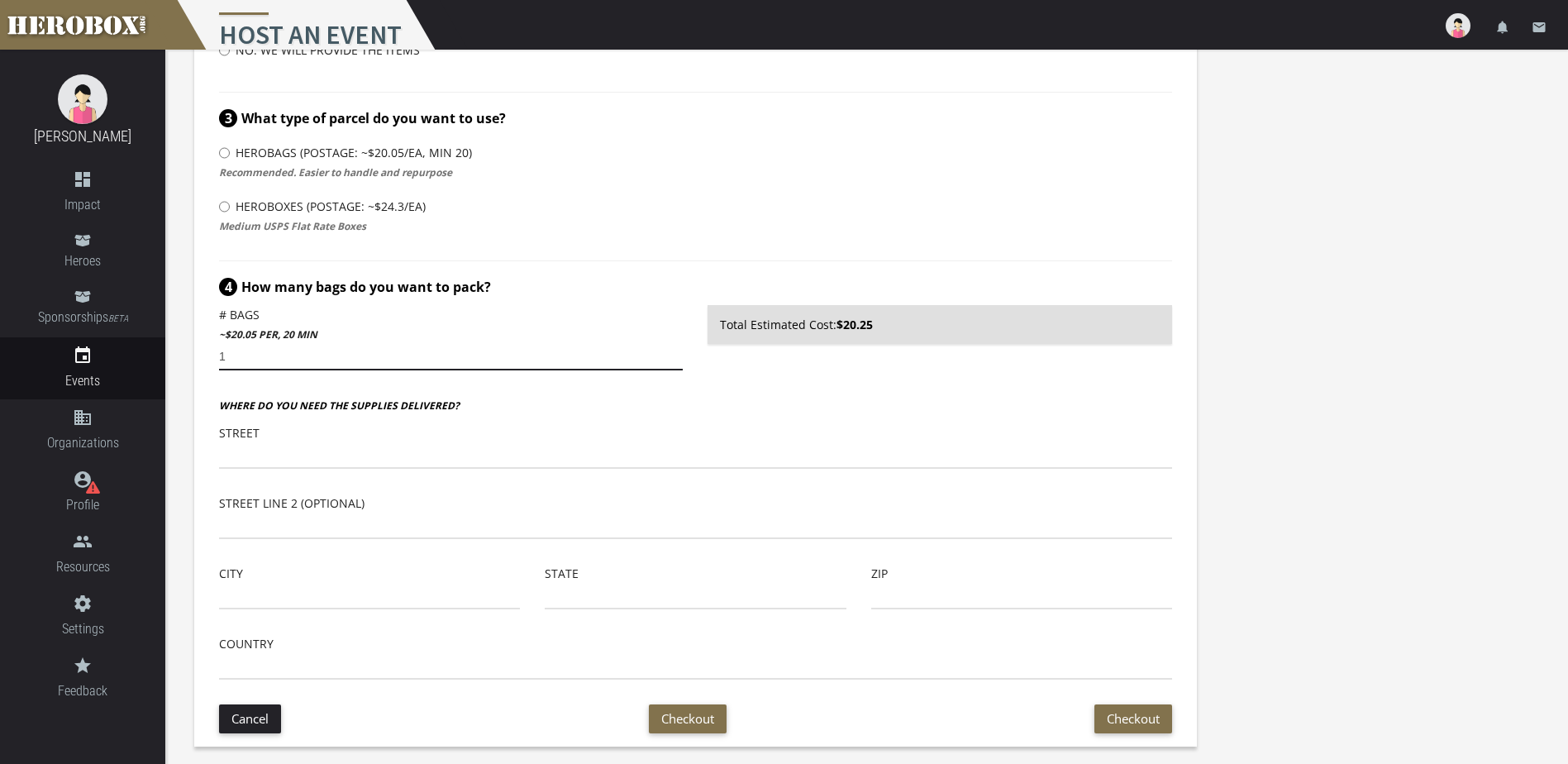
click at [674, 353] on input "1" at bounding box center [451, 357] width 464 height 27
click at [674, 353] on input "2" at bounding box center [451, 357] width 464 height 27
click at [674, 353] on input "3" at bounding box center [451, 357] width 464 height 27
click at [674, 353] on input "4" at bounding box center [451, 357] width 464 height 27
click at [674, 353] on input "5" at bounding box center [451, 357] width 464 height 27
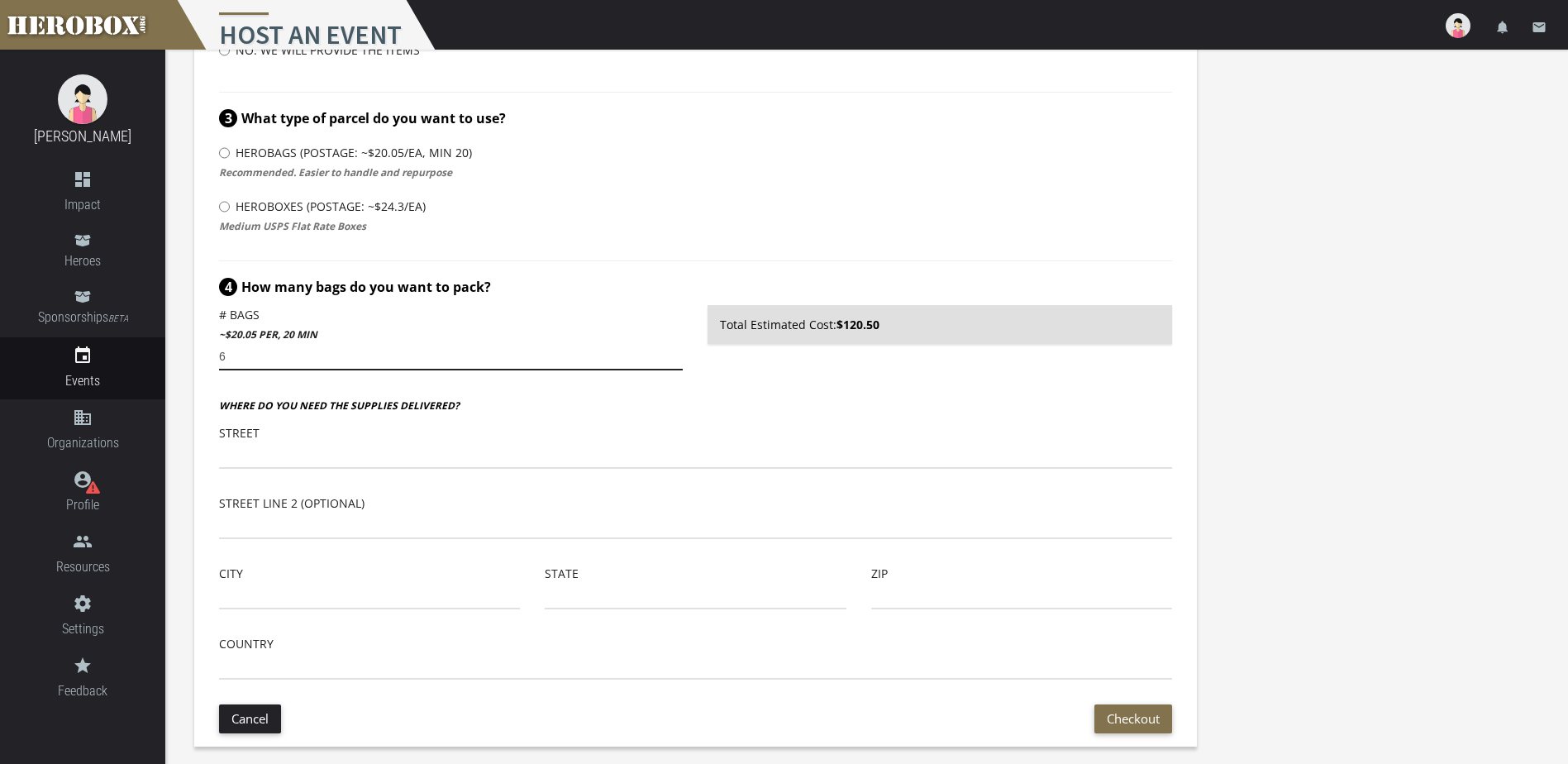
click at [674, 353] on input "6" at bounding box center [451, 357] width 464 height 27
click at [674, 353] on input "7" at bounding box center [451, 357] width 464 height 27
click at [674, 353] on input "8" at bounding box center [451, 357] width 464 height 27
click at [674, 353] on input "9" at bounding box center [451, 357] width 464 height 27
click at [674, 353] on input "10" at bounding box center [451, 357] width 464 height 27
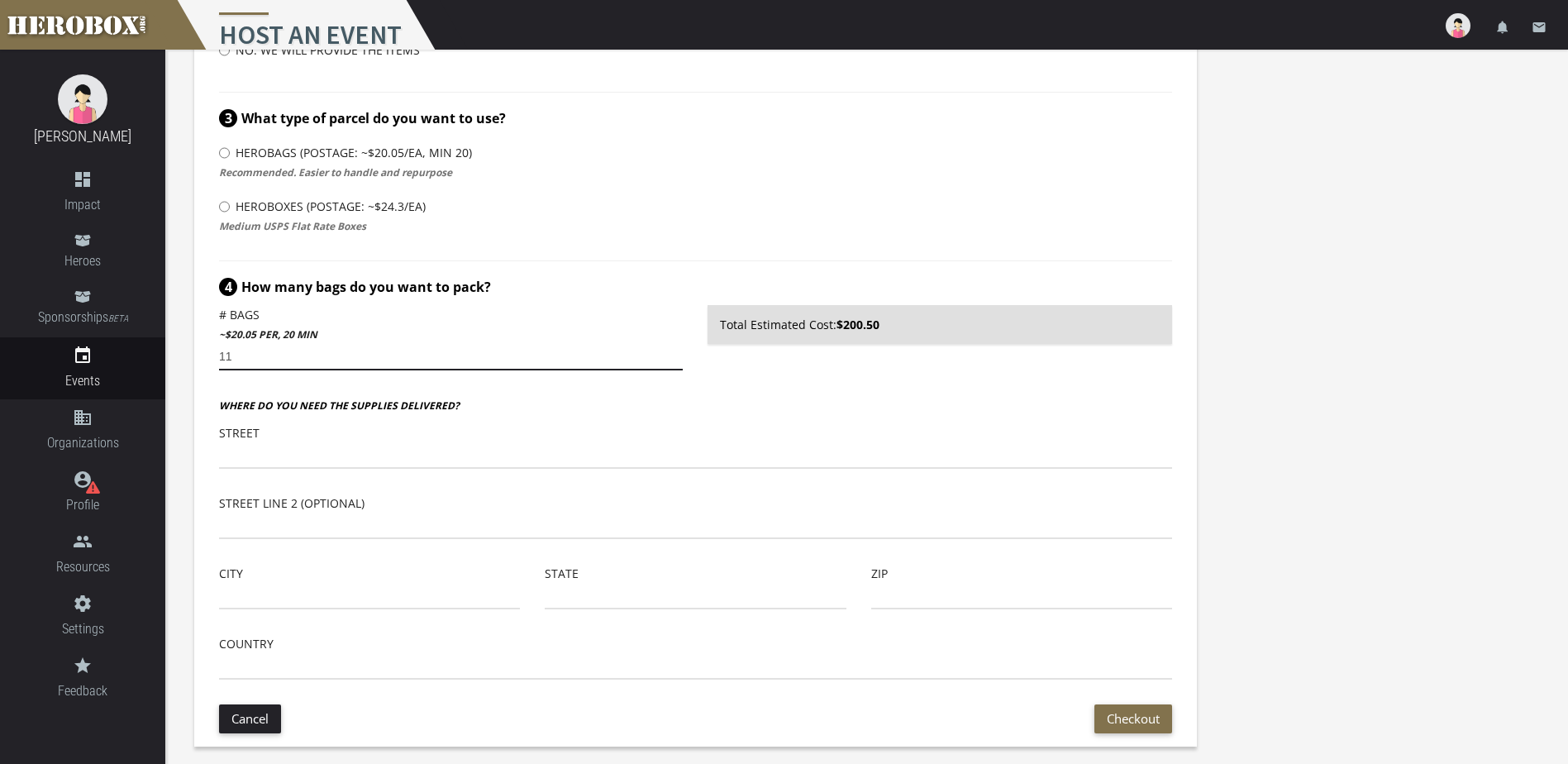
click at [674, 353] on input "11" at bounding box center [451, 357] width 464 height 27
click at [674, 353] on input "12" at bounding box center [451, 357] width 464 height 27
click at [674, 353] on input "13" at bounding box center [451, 357] width 464 height 27
click at [674, 353] on input "14" at bounding box center [451, 357] width 464 height 27
click at [674, 353] on input "15" at bounding box center [451, 357] width 464 height 27
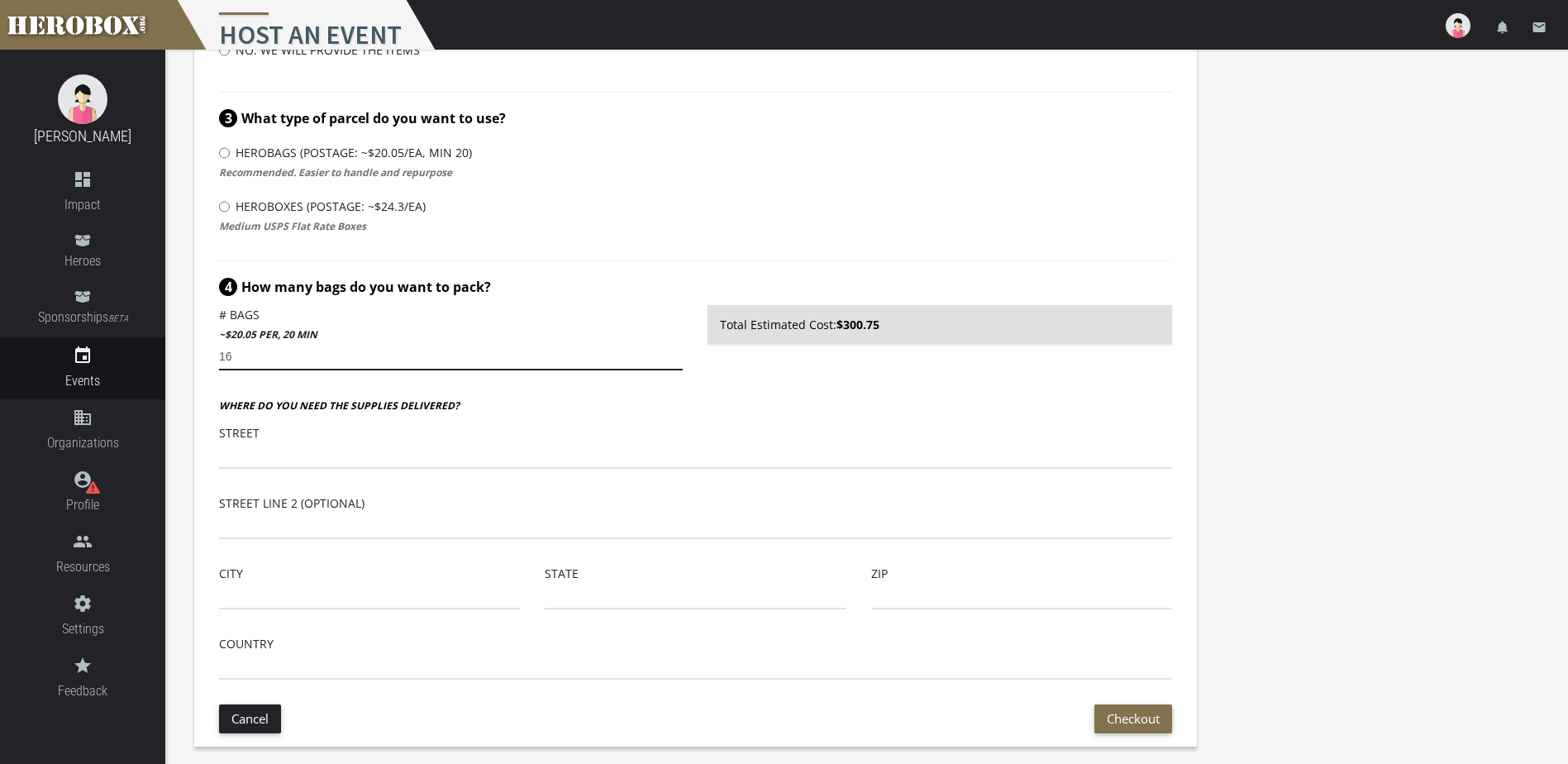
click at [674, 353] on input "16" at bounding box center [451, 357] width 464 height 27
click at [674, 353] on input "17" at bounding box center [451, 357] width 464 height 27
click at [674, 353] on input "18" at bounding box center [451, 357] width 464 height 27
click at [674, 353] on input "19" at bounding box center [451, 357] width 464 height 27
click at [675, 353] on input "20" at bounding box center [451, 357] width 464 height 27
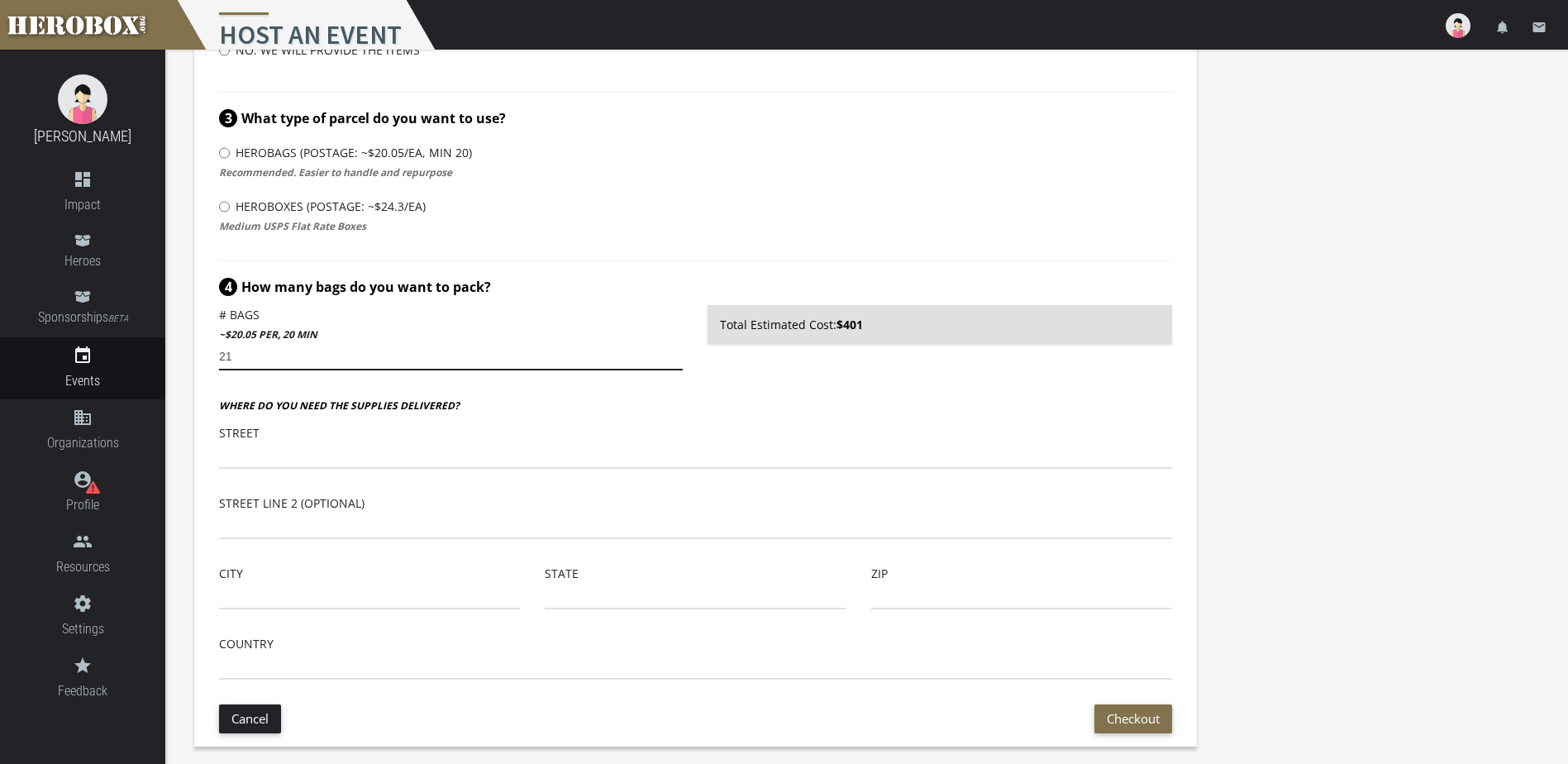
click at [675, 353] on input "21" at bounding box center [451, 357] width 464 height 27
click at [675, 353] on input "22" at bounding box center [451, 357] width 464 height 27
click at [675, 353] on input "23" at bounding box center [451, 357] width 464 height 27
click at [675, 353] on input "24" at bounding box center [451, 357] width 464 height 27
click at [675, 353] on input "25" at bounding box center [451, 357] width 464 height 27
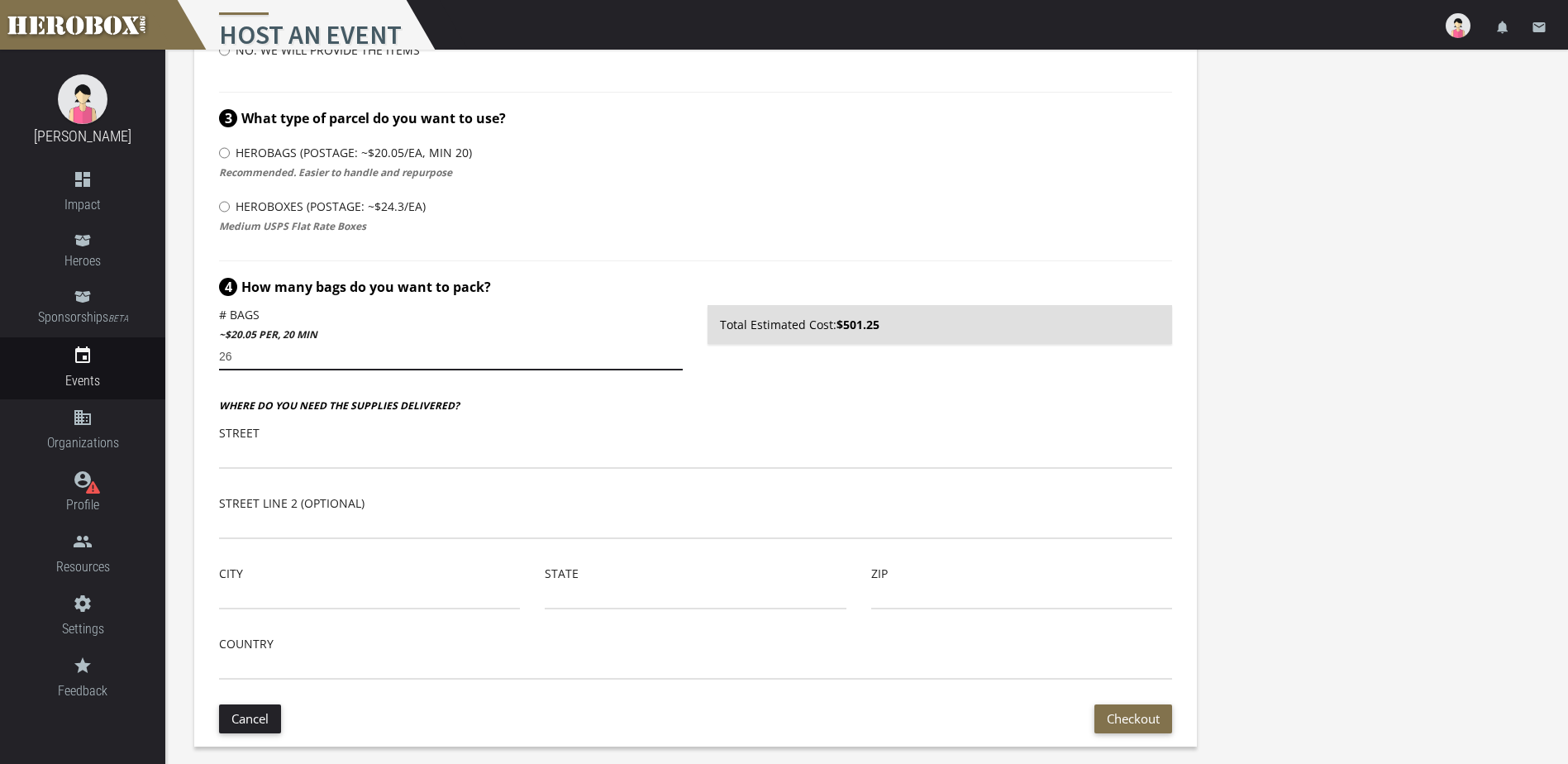
click at [675, 353] on input "26" at bounding box center [451, 357] width 464 height 27
click at [675, 353] on input "27" at bounding box center [451, 357] width 464 height 27
click at [675, 353] on input "28" at bounding box center [451, 357] width 464 height 27
click at [675, 353] on input "29" at bounding box center [451, 357] width 464 height 27
click at [675, 353] on input "30" at bounding box center [451, 357] width 464 height 27
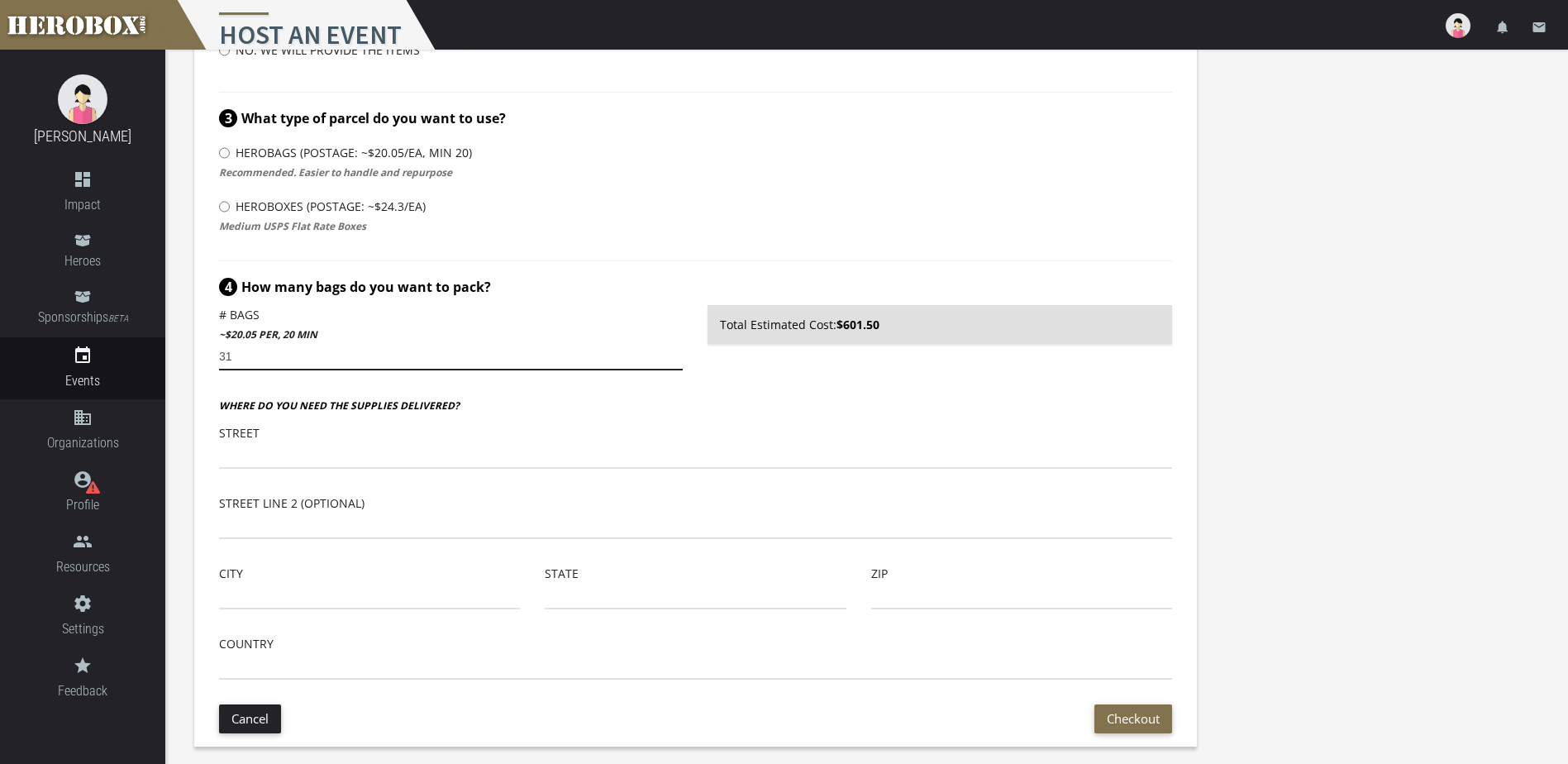
click at [675, 353] on input "31" at bounding box center [451, 357] width 464 height 27
click at [675, 353] on input "32" at bounding box center [451, 357] width 464 height 27
click at [675, 353] on input "33" at bounding box center [451, 357] width 464 height 27
click at [675, 353] on input "34" at bounding box center [451, 357] width 464 height 27
click at [675, 353] on input "35" at bounding box center [451, 357] width 464 height 27
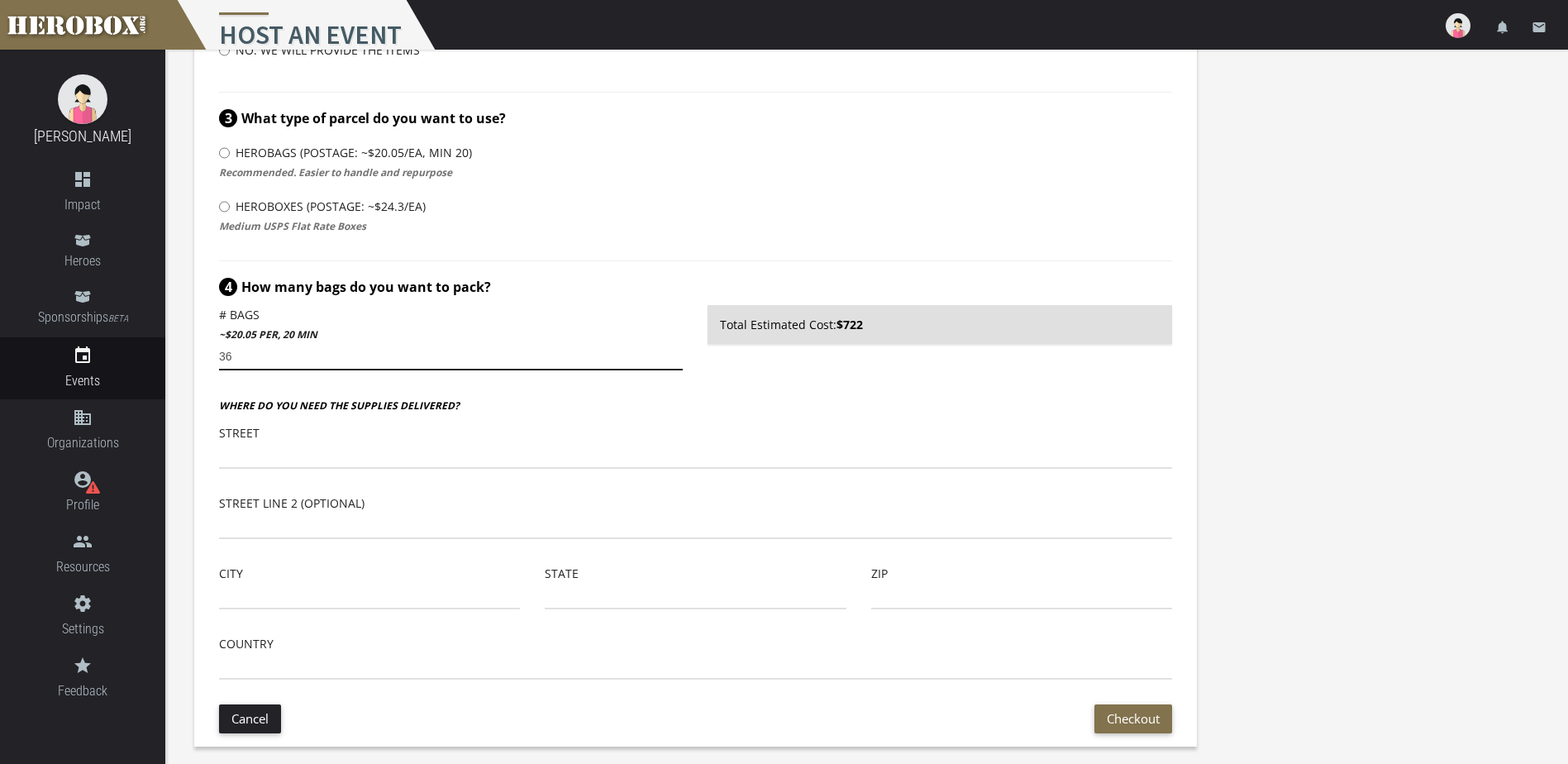
click at [675, 353] on input "36" at bounding box center [451, 357] width 464 height 27
click at [675, 353] on input "37" at bounding box center [451, 357] width 464 height 27
click at [675, 353] on input "38" at bounding box center [451, 357] width 464 height 27
click at [675, 353] on input "39" at bounding box center [451, 357] width 464 height 27
click at [675, 353] on input "40" at bounding box center [451, 357] width 464 height 27
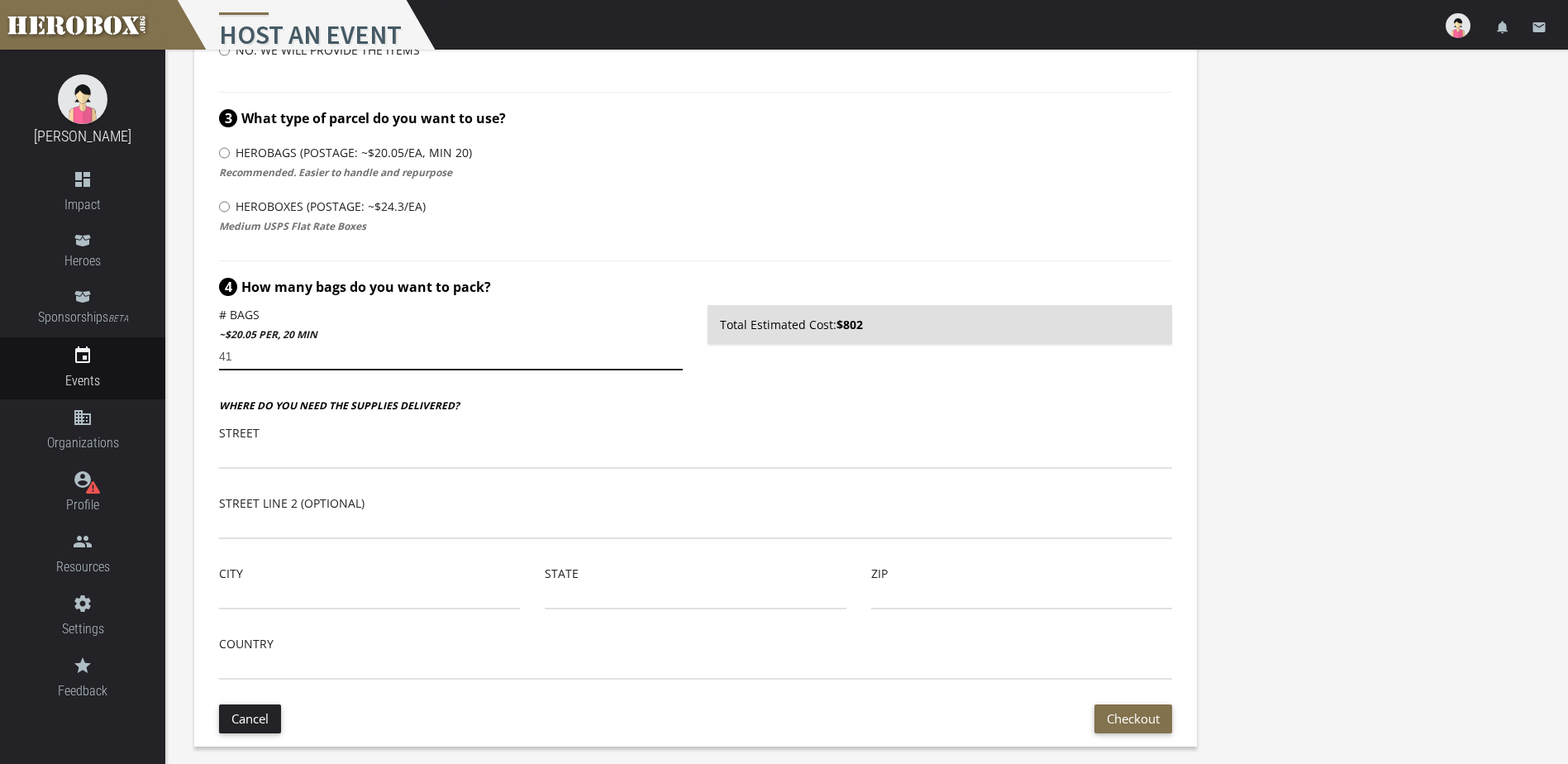
click at [675, 353] on input "41" at bounding box center [451, 357] width 464 height 27
click at [675, 353] on input "42" at bounding box center [451, 357] width 464 height 27
click at [675, 353] on input "43" at bounding box center [451, 357] width 464 height 27
click at [675, 353] on input "44" at bounding box center [451, 357] width 464 height 27
click at [675, 353] on input "45" at bounding box center [451, 357] width 464 height 27
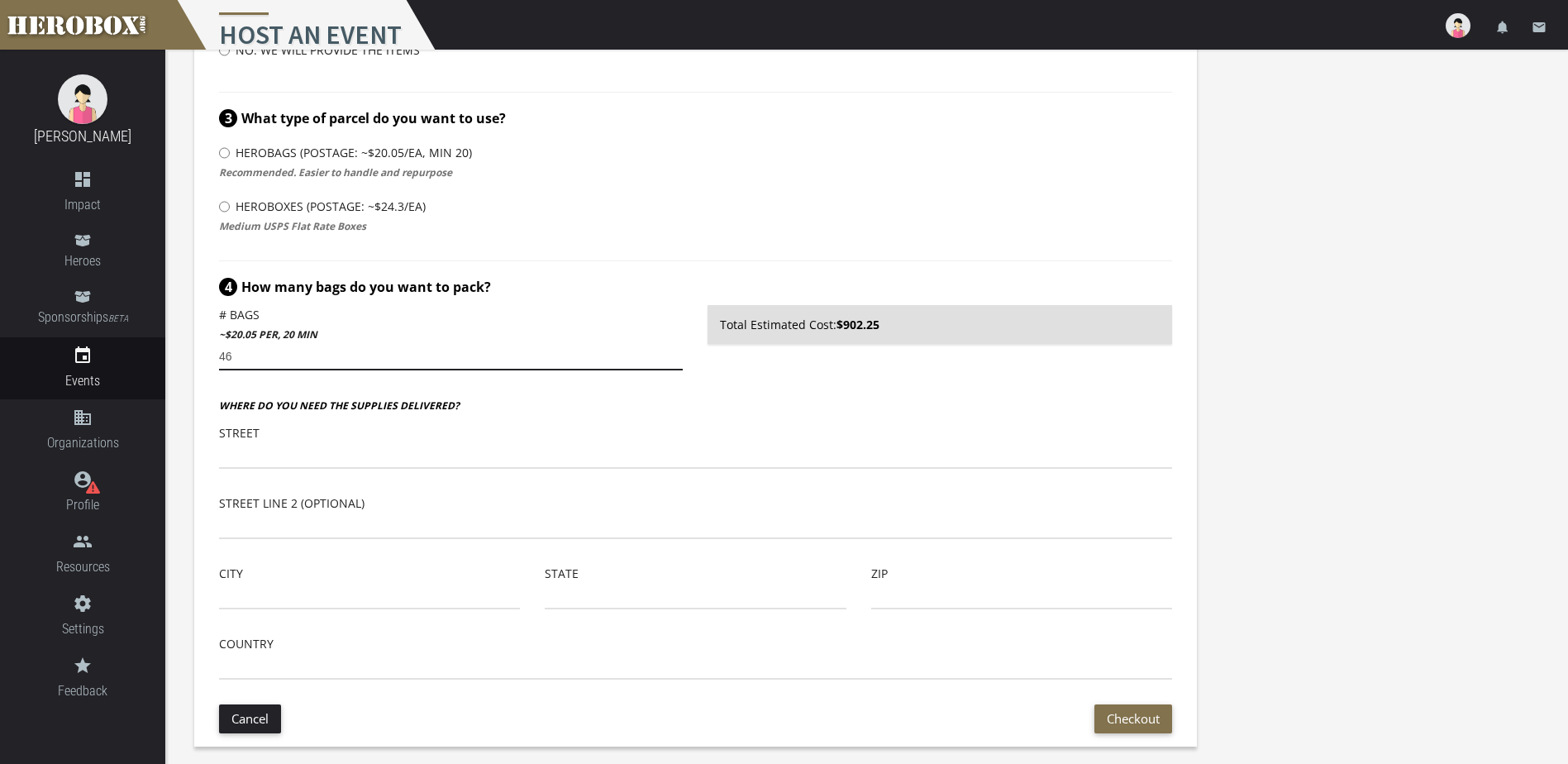
click at [675, 353] on input "46" at bounding box center [451, 357] width 464 height 27
click at [675, 353] on input "47" at bounding box center [451, 357] width 464 height 27
click at [675, 353] on input "48" at bounding box center [451, 357] width 464 height 27
click at [675, 353] on input "49" at bounding box center [451, 357] width 464 height 27
type input "50"
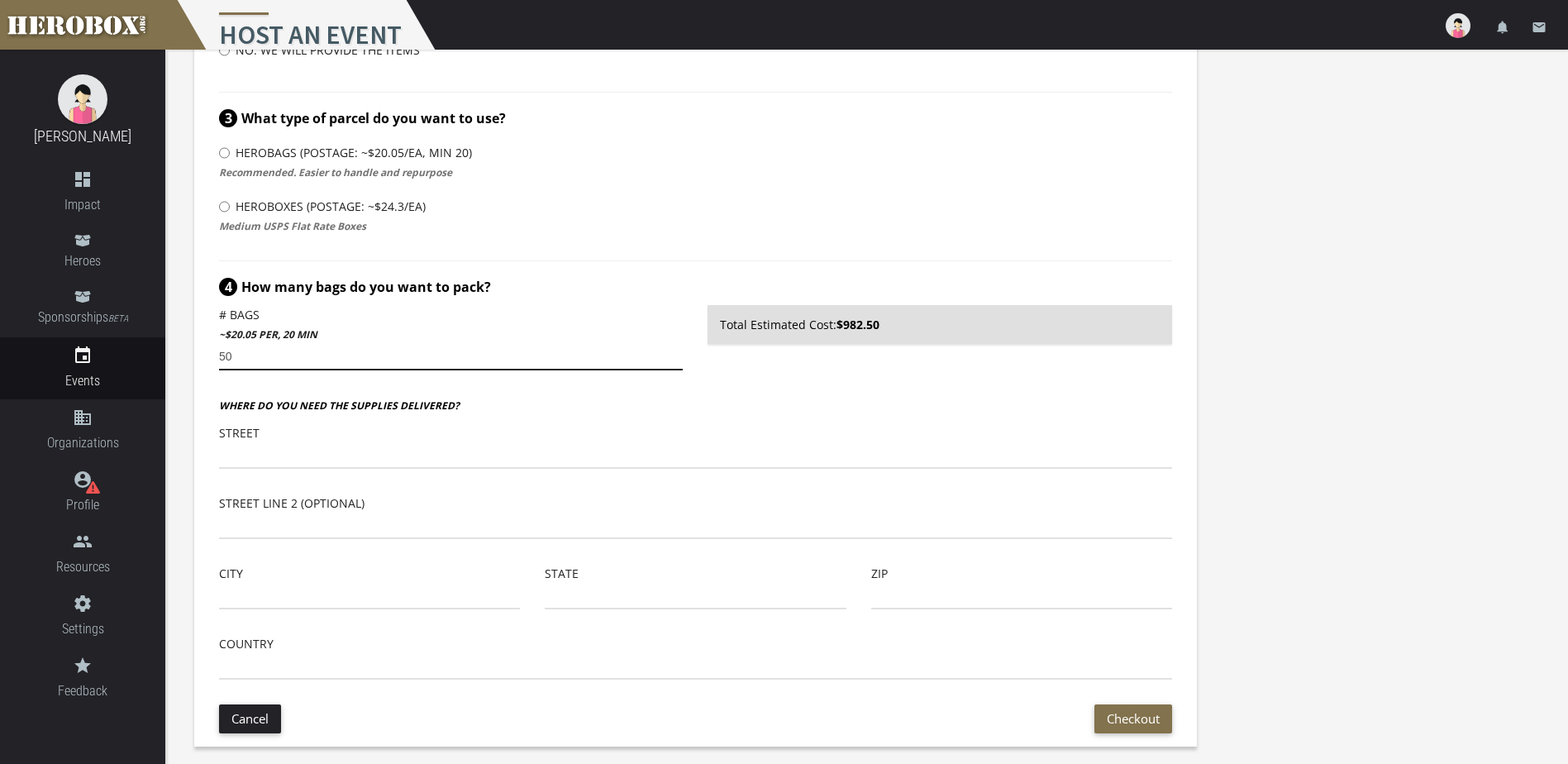
click at [675, 353] on input "50" at bounding box center [451, 357] width 464 height 27
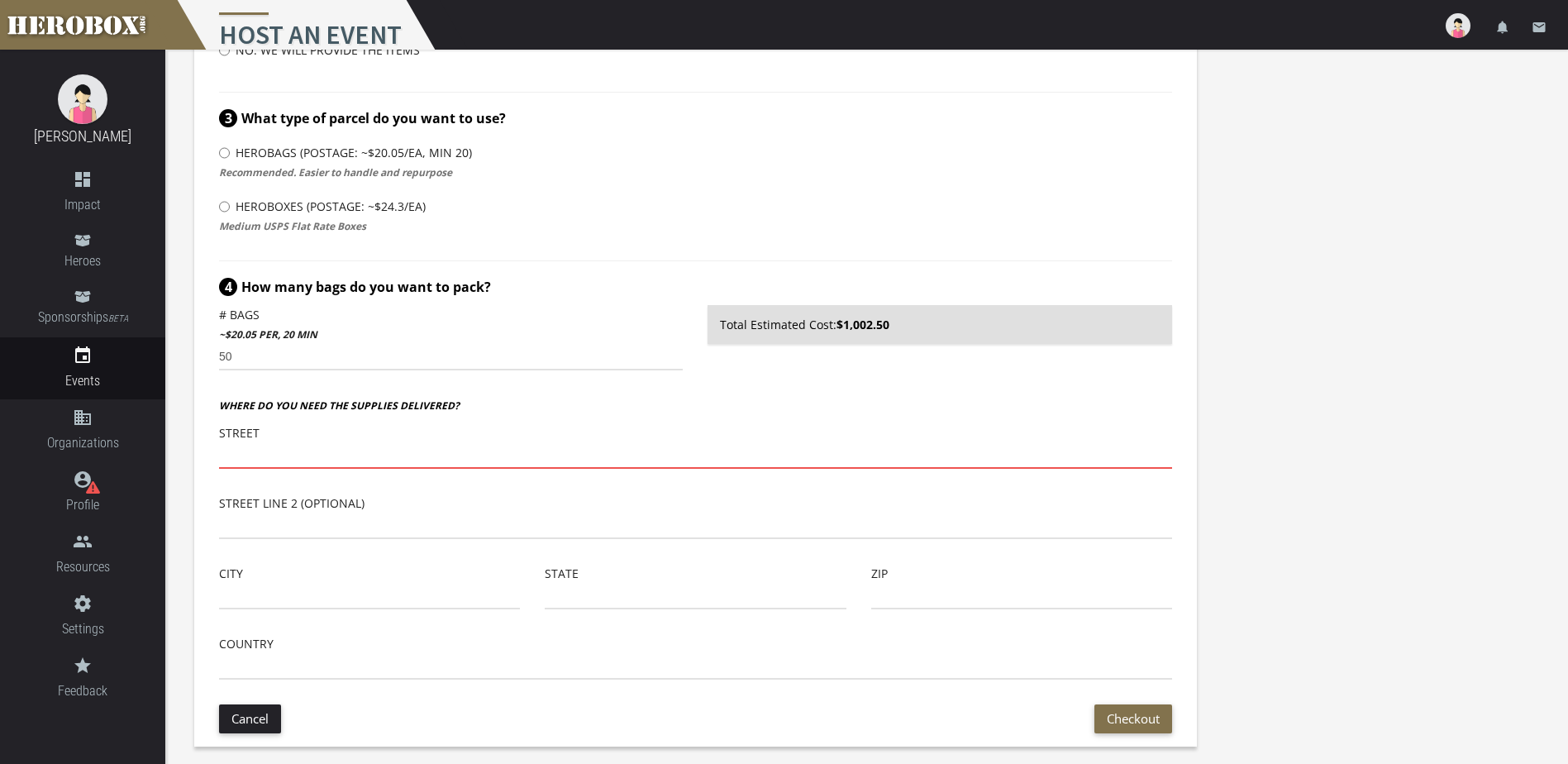
click at [442, 459] on input "text" at bounding box center [695, 455] width 953 height 27
type input "4"
type input "P"
type input "[STREET_ADDRESS]"
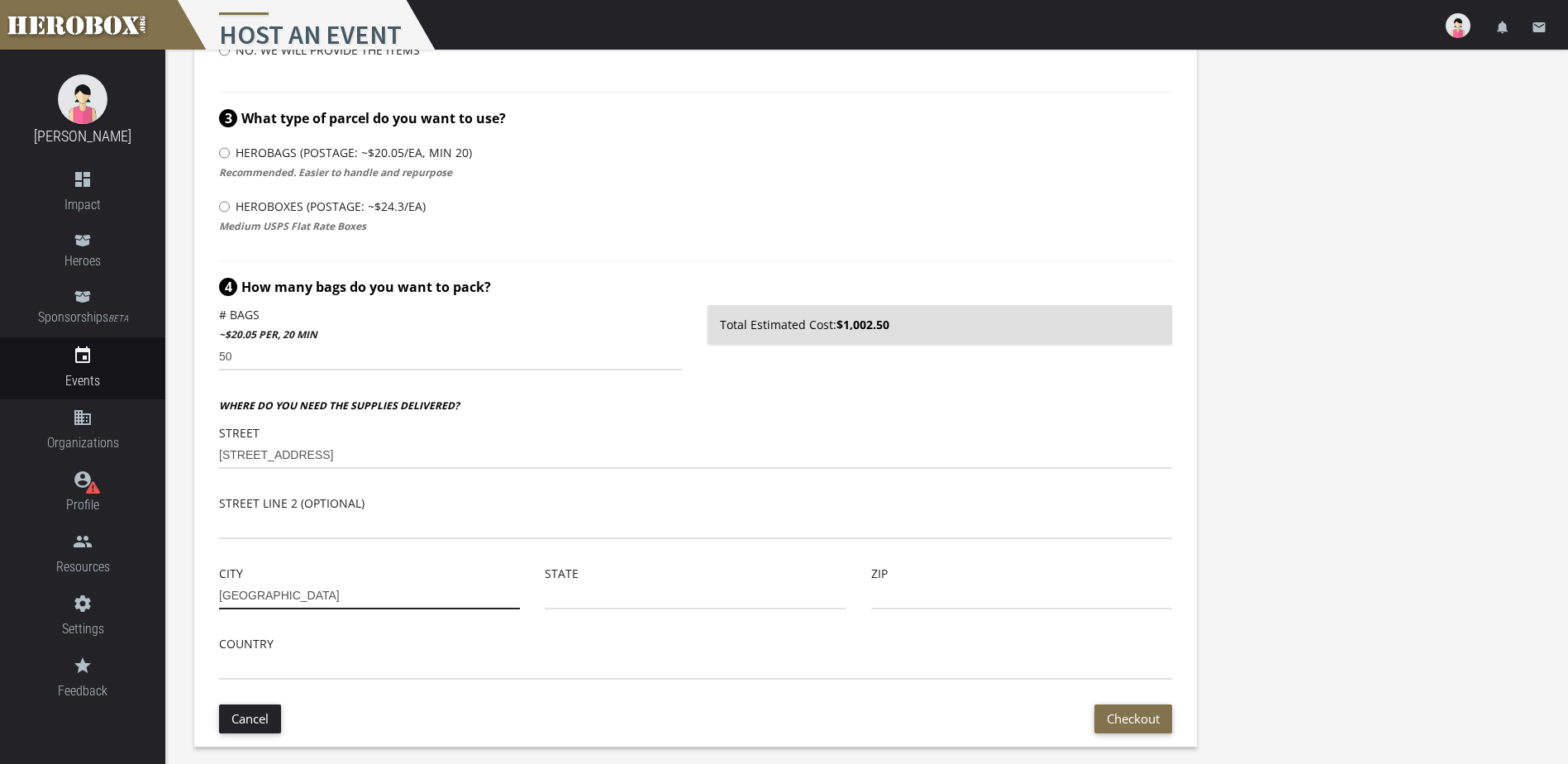
type input "[GEOGRAPHIC_DATA]"
type input "75840"
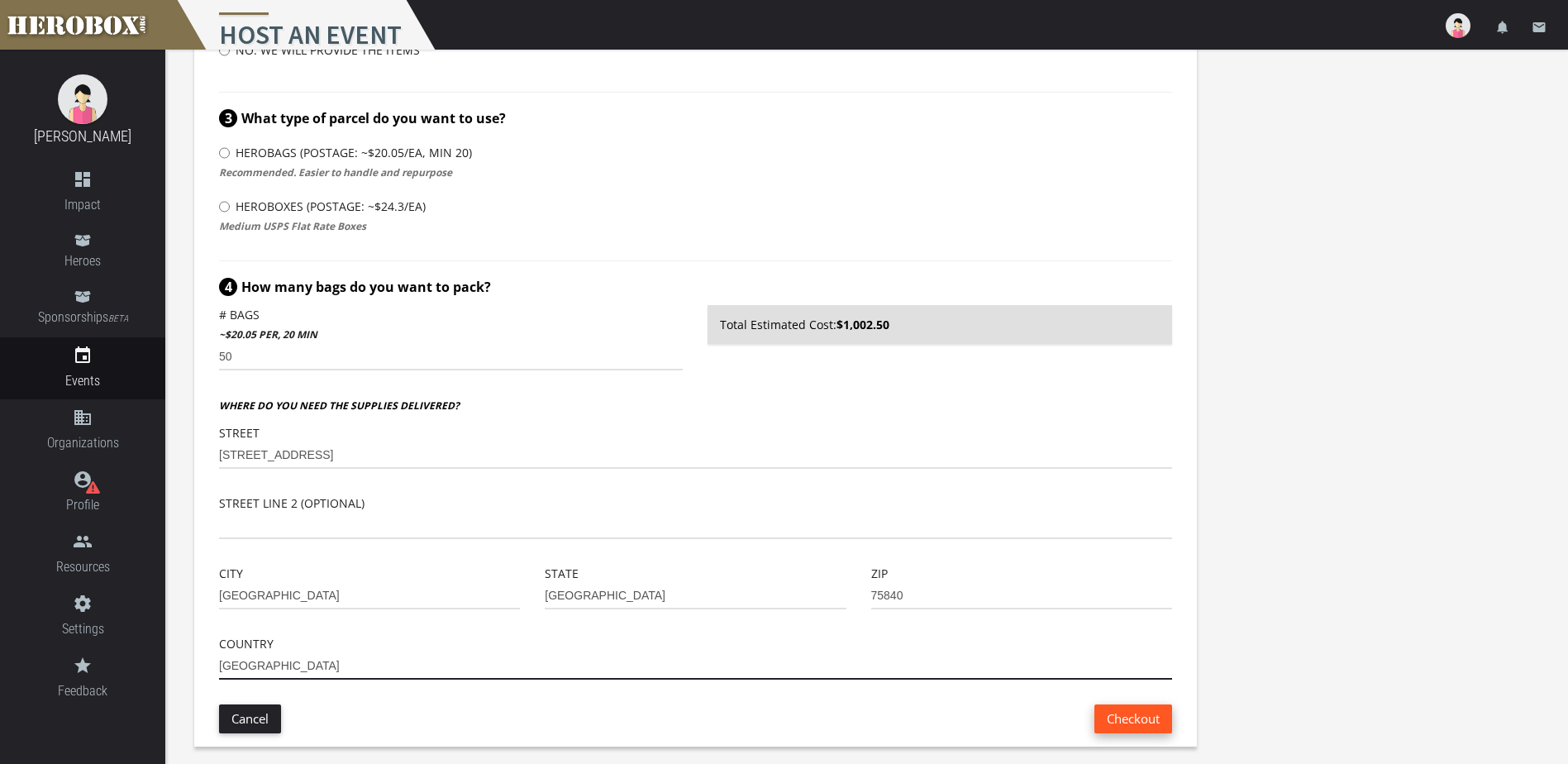
type input "[GEOGRAPHIC_DATA]"
click at [1128, 723] on button "Checkout" at bounding box center [1133, 718] width 78 height 29
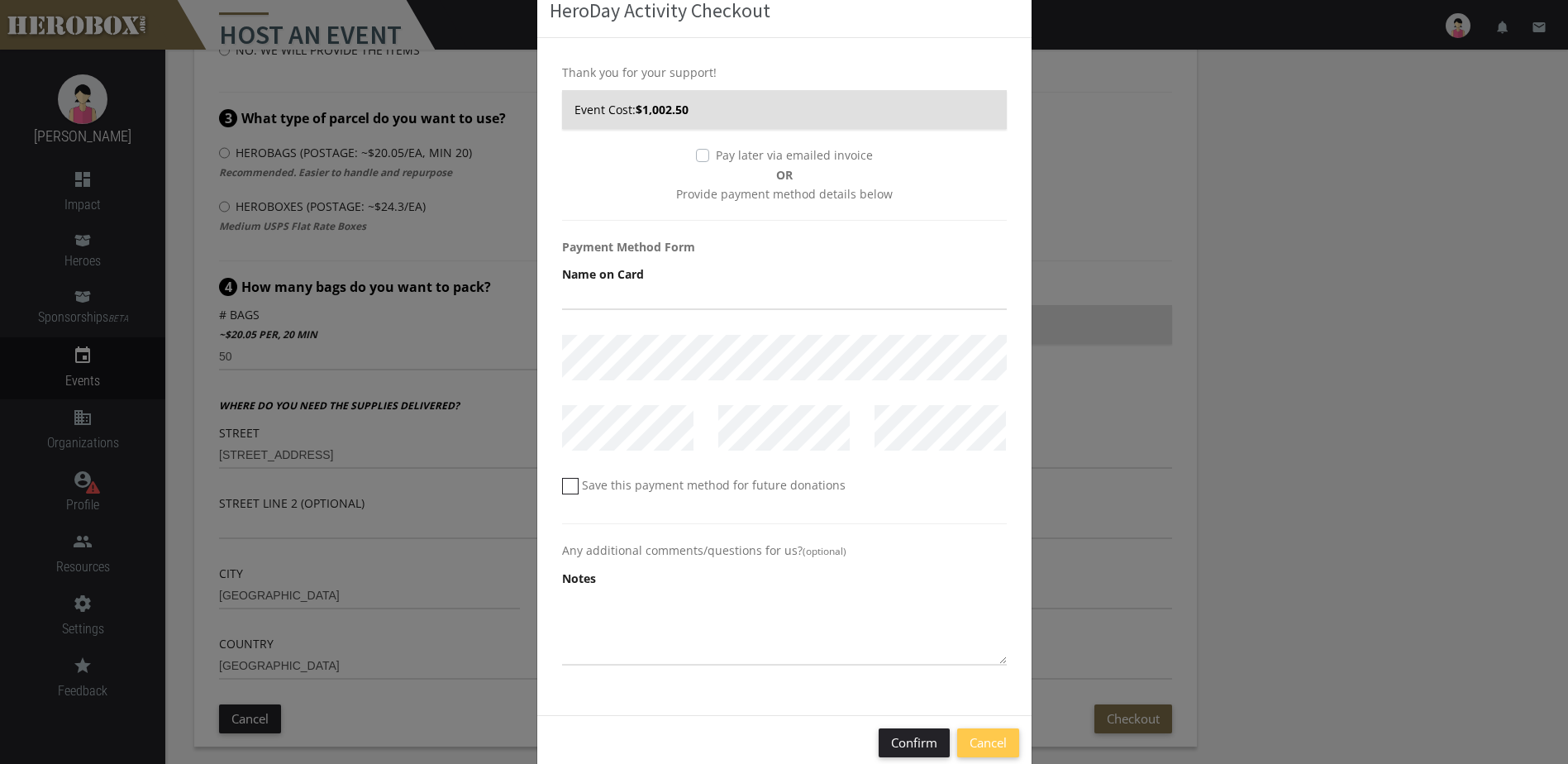
scroll to position [114, 0]
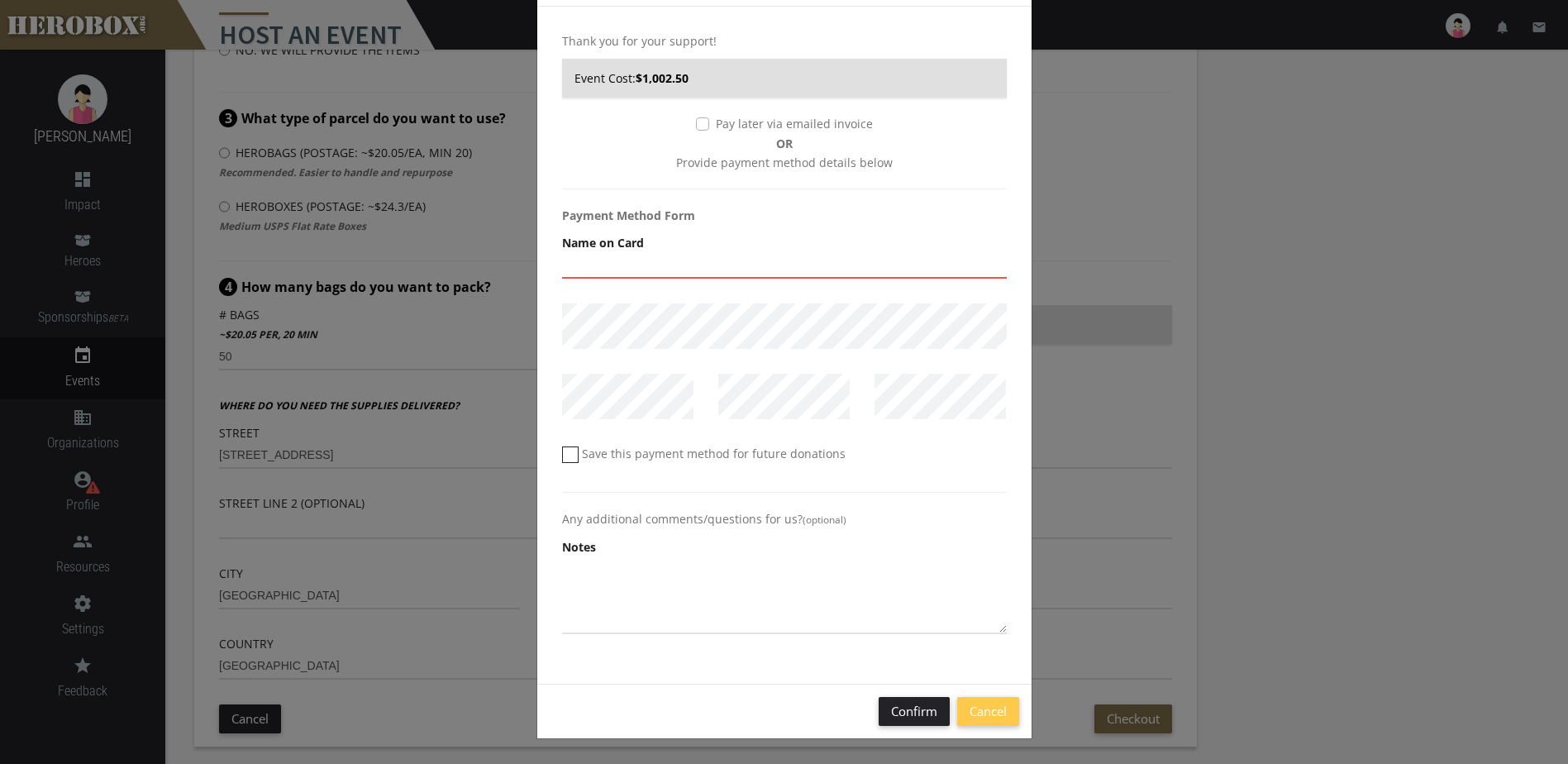
click at [655, 268] on input "text" at bounding box center [785, 265] width 445 height 27
type input "[PERSON_NAME]"
click at [970, 710] on button "Cancel" at bounding box center [988, 711] width 62 height 29
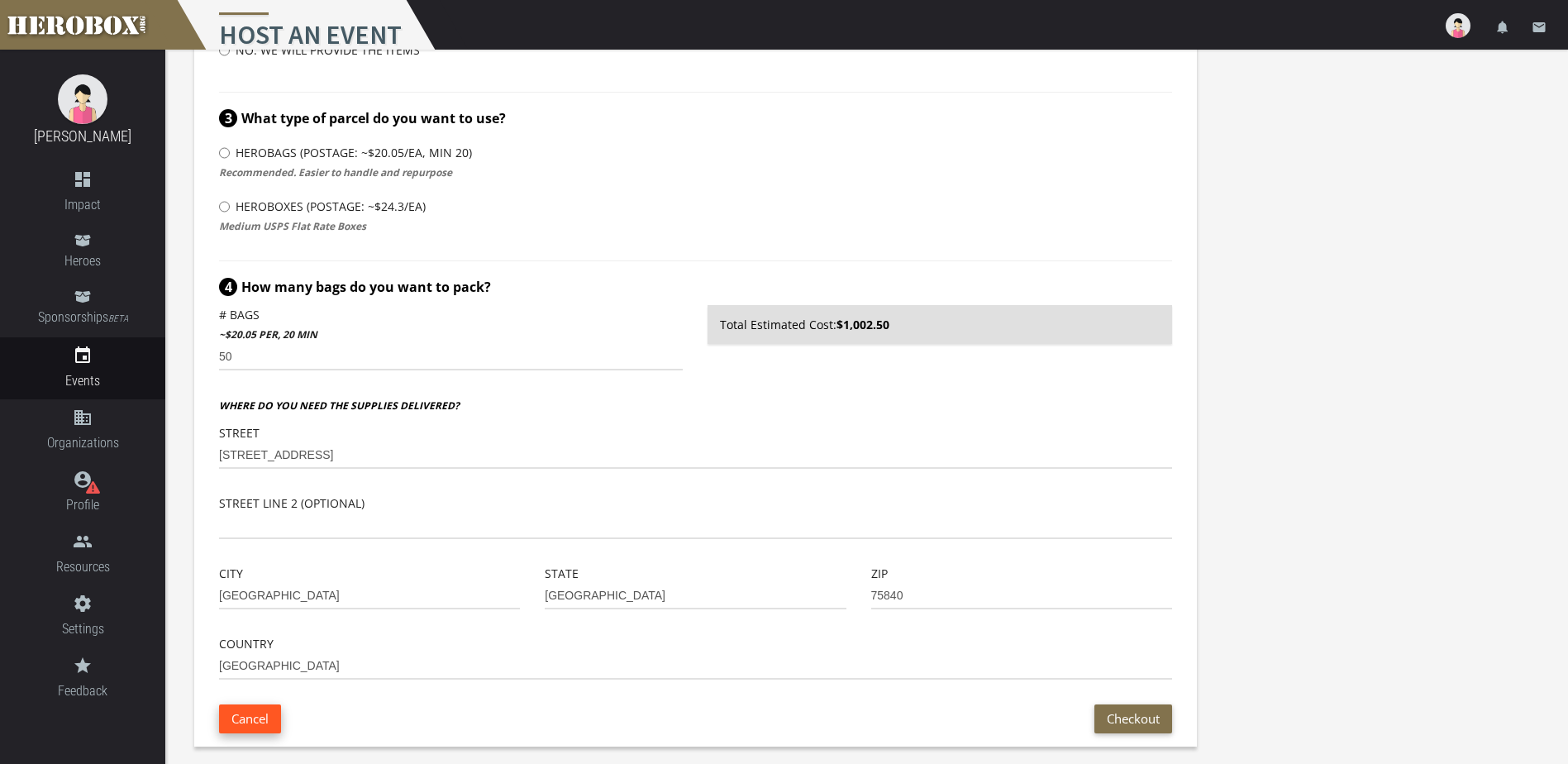
click at [252, 713] on button "Cancel" at bounding box center [250, 718] width 62 height 29
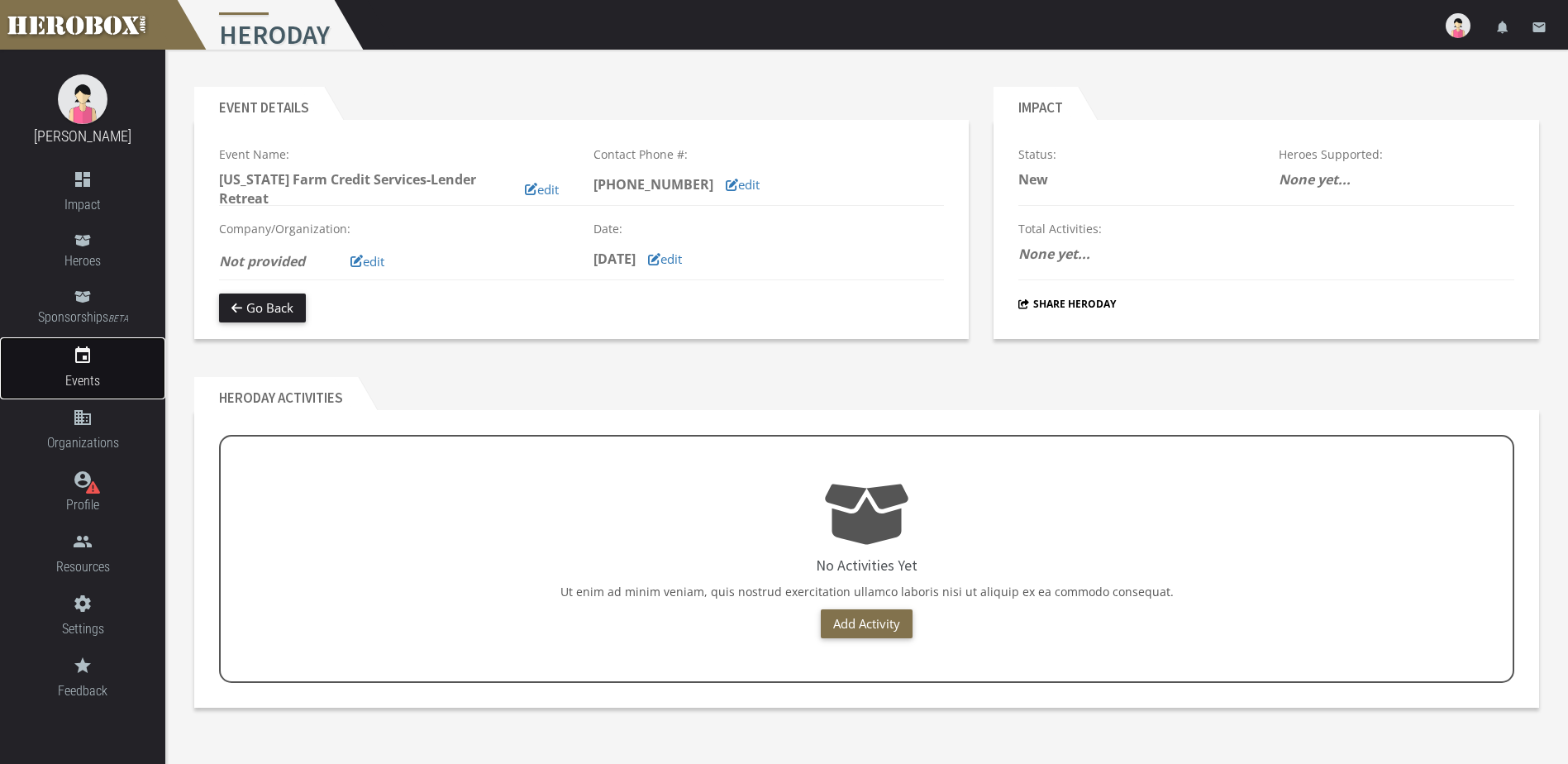
click at [81, 367] on link "event Events" at bounding box center [83, 368] width 166 height 62
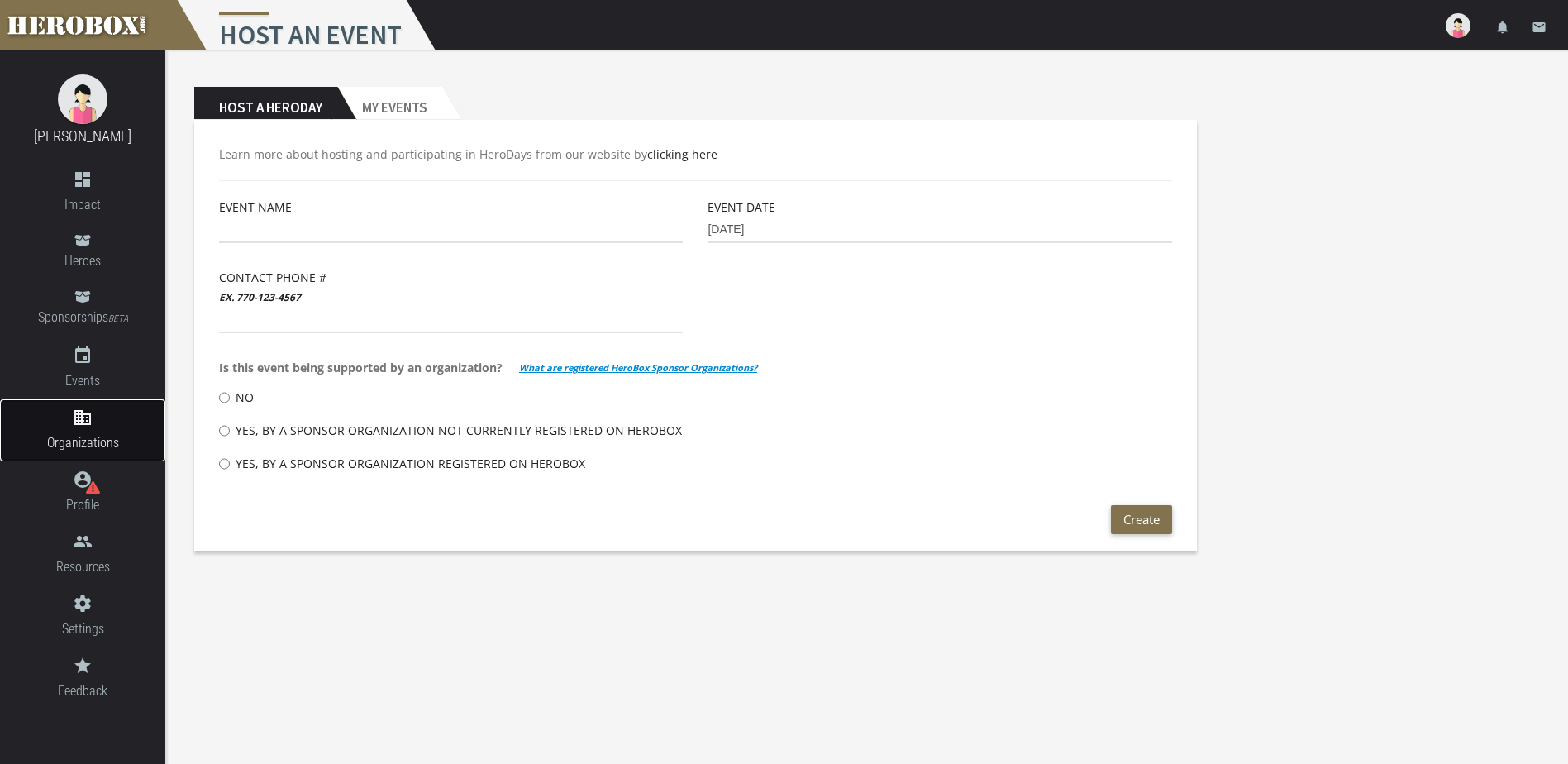
click at [86, 422] on icon "domain" at bounding box center [83, 418] width 166 height 20
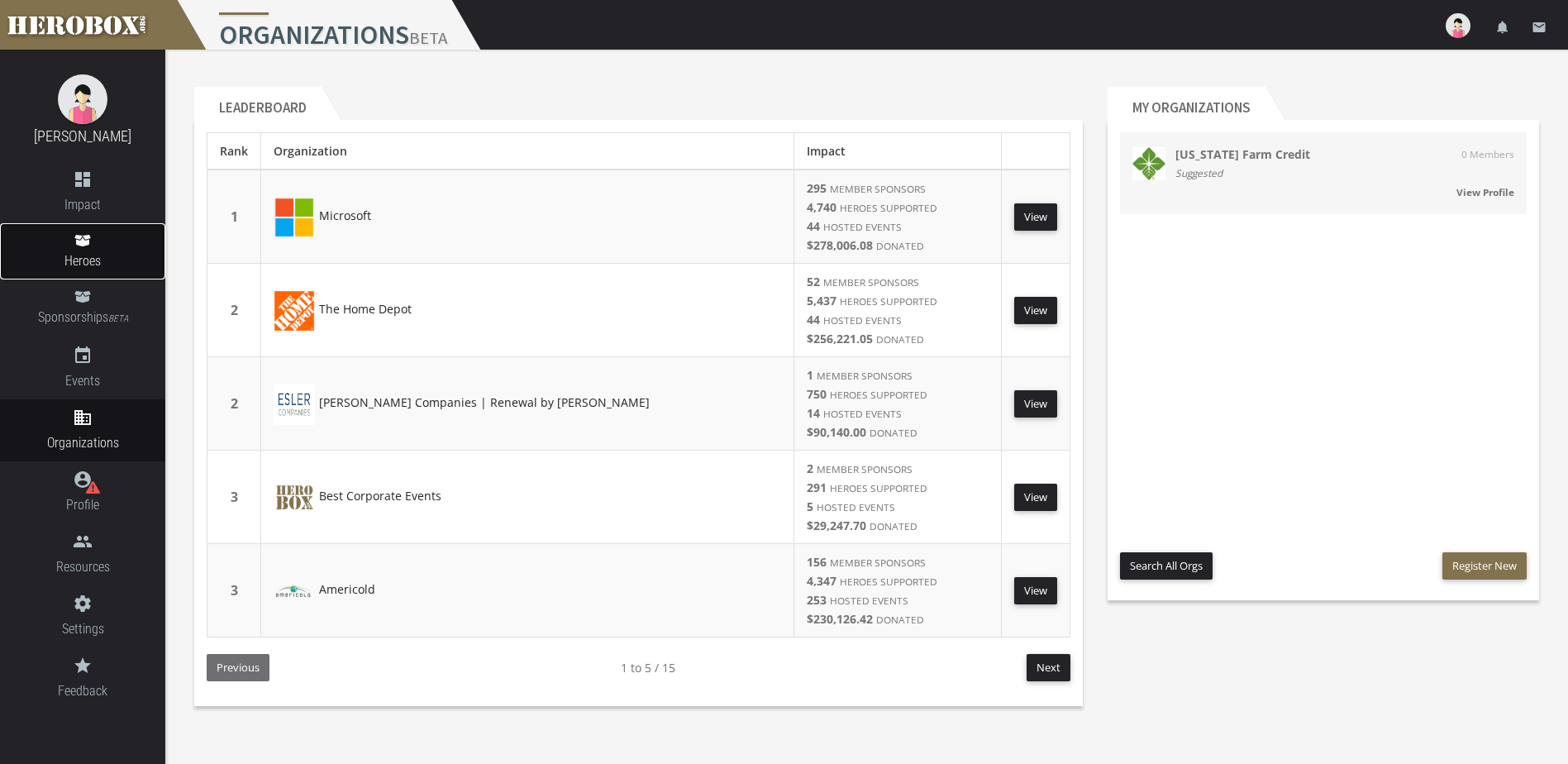
click at [90, 260] on span "Heroes" at bounding box center [83, 260] width 166 height 21
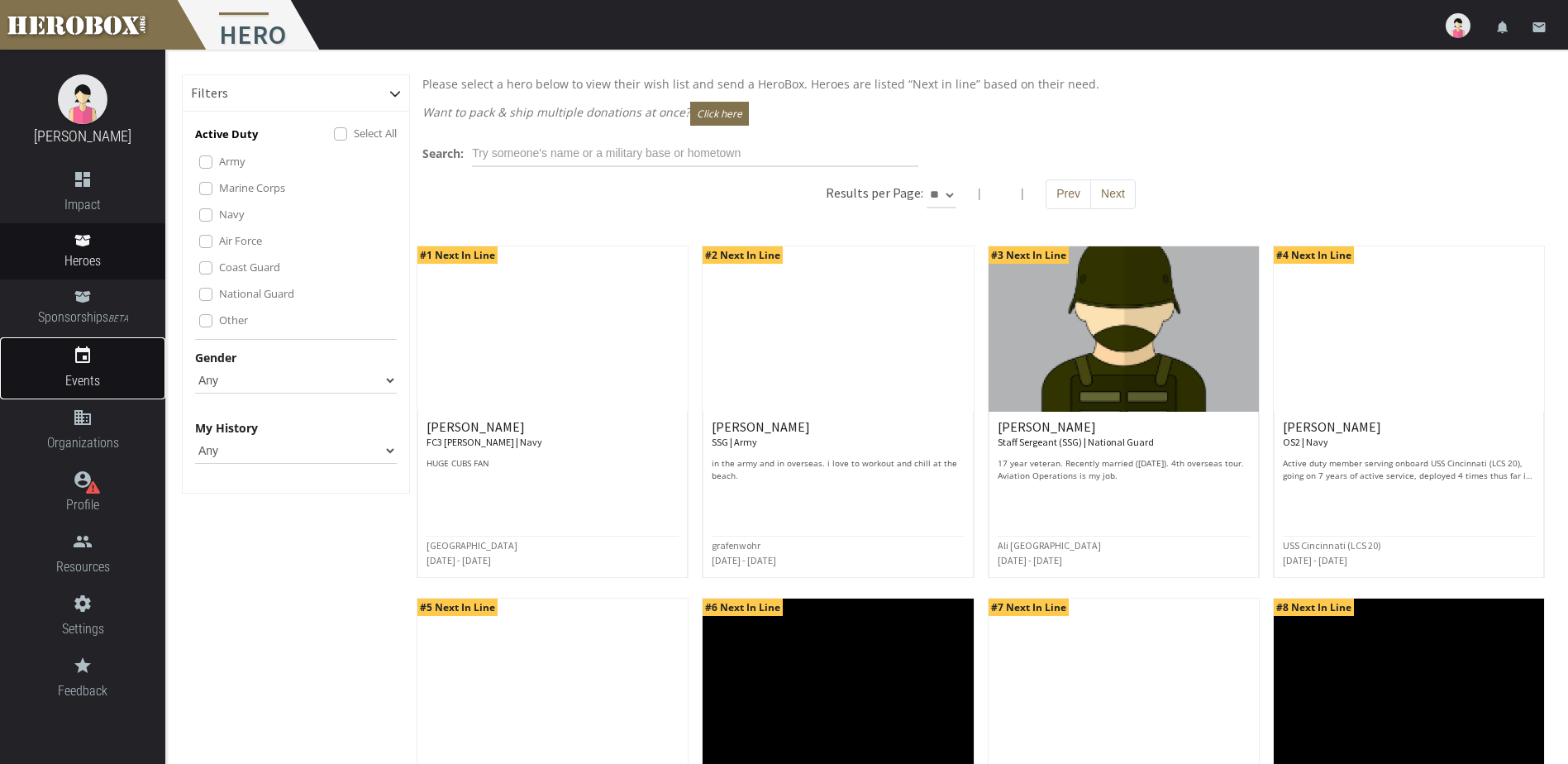
click at [85, 351] on icon "event" at bounding box center [83, 355] width 166 height 20
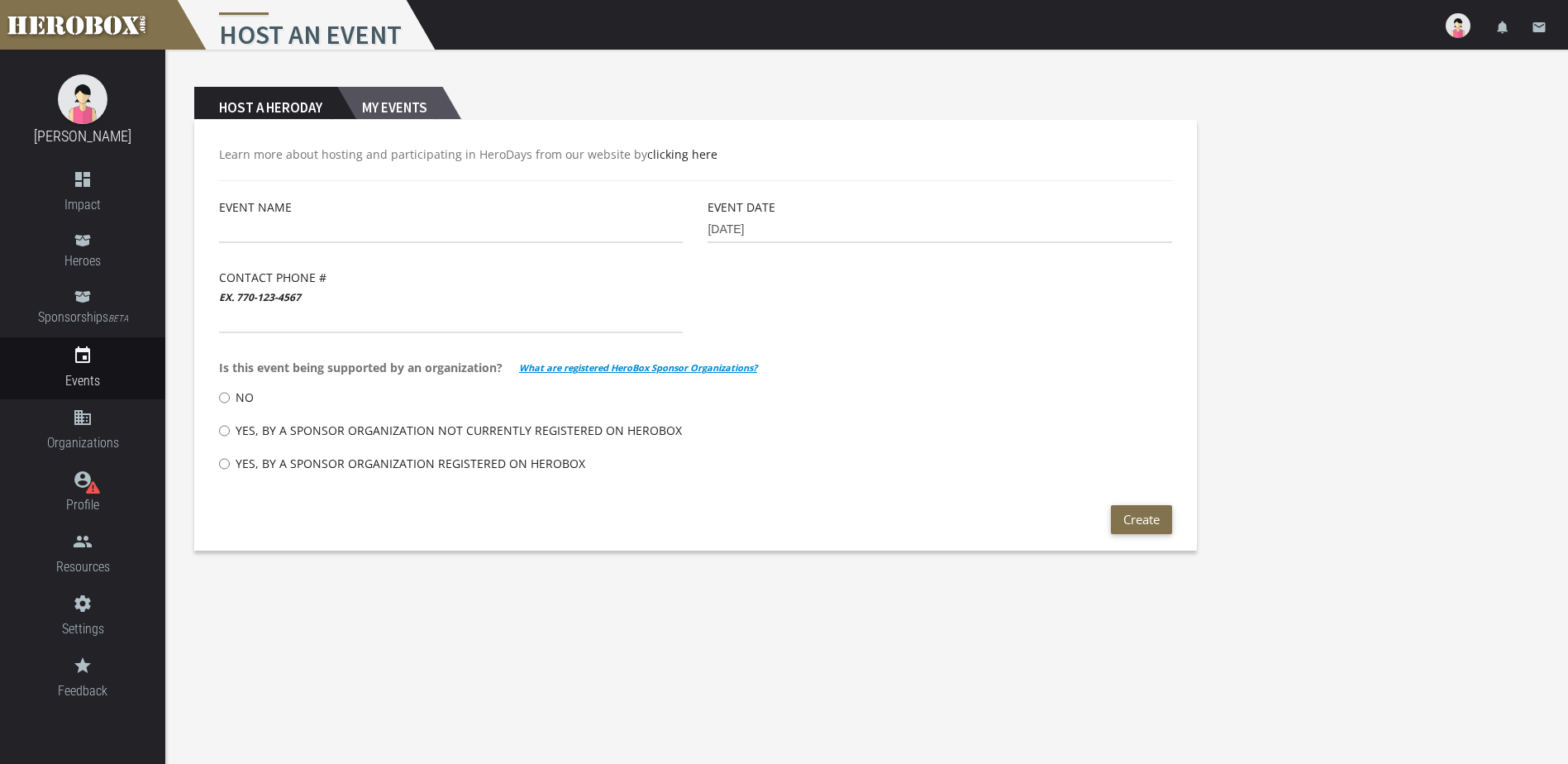
click at [408, 106] on h2 "My Events" at bounding box center [389, 103] width 105 height 33
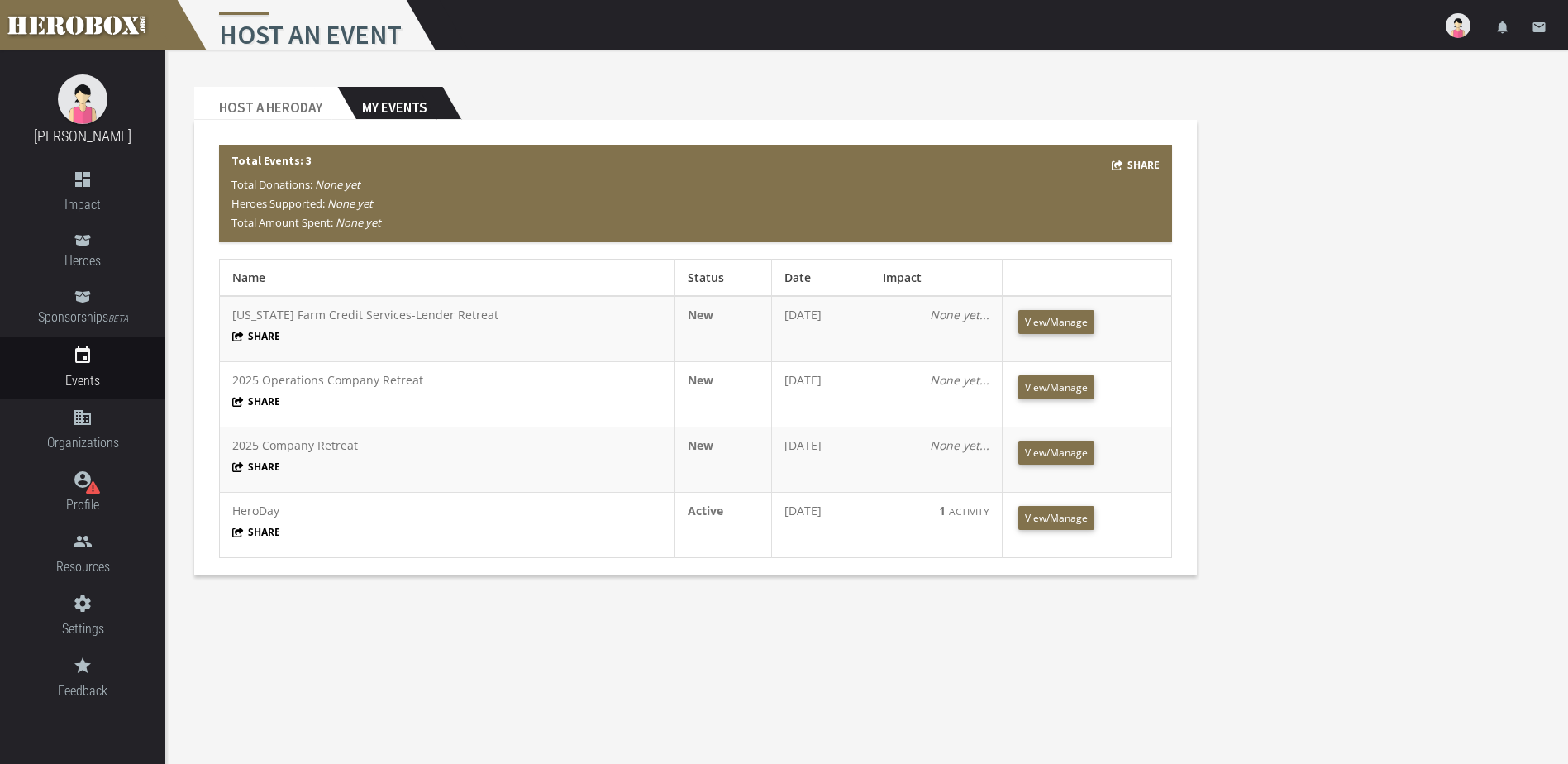
drag, startPoint x: 769, startPoint y: 307, endPoint x: 718, endPoint y: 335, distance: 58.2
click at [771, 335] on td "[DATE]" at bounding box center [820, 329] width 99 height 66
click at [1062, 327] on span "View/Manage" at bounding box center [1056, 322] width 63 height 14
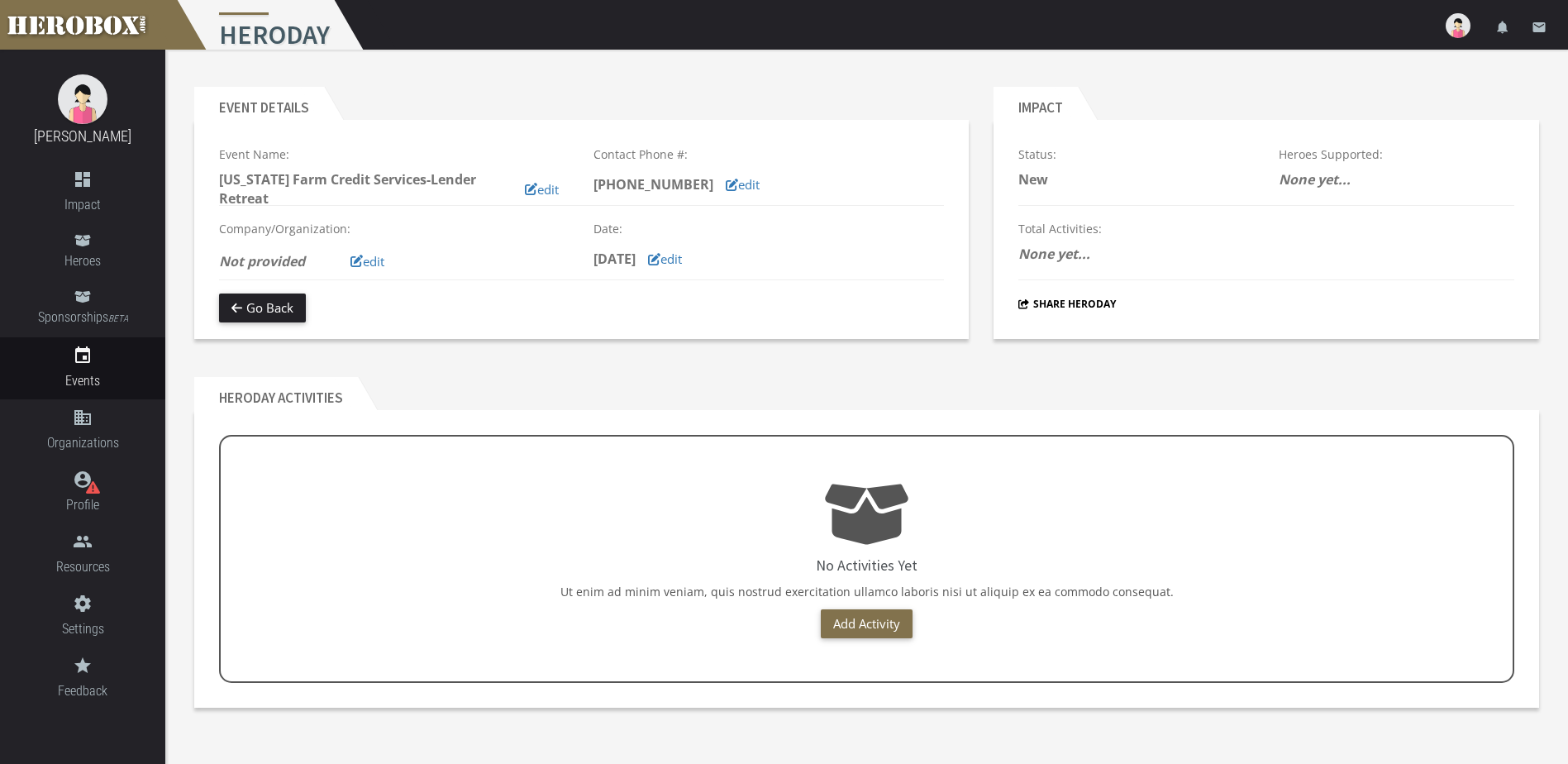
drag, startPoint x: 1325, startPoint y: 180, endPoint x: 595, endPoint y: 184, distance: 730.0
drag, startPoint x: 595, startPoint y: 184, endPoint x: 1138, endPoint y: 410, distance: 588.2
click at [1138, 410] on div "No Activities Yet Ut enim ad minim veniam, quis nostrud exercitation ullamco la…" at bounding box center [867, 559] width 1345 height 297
click at [261, 301] on button "Go Back" at bounding box center [262, 307] width 87 height 29
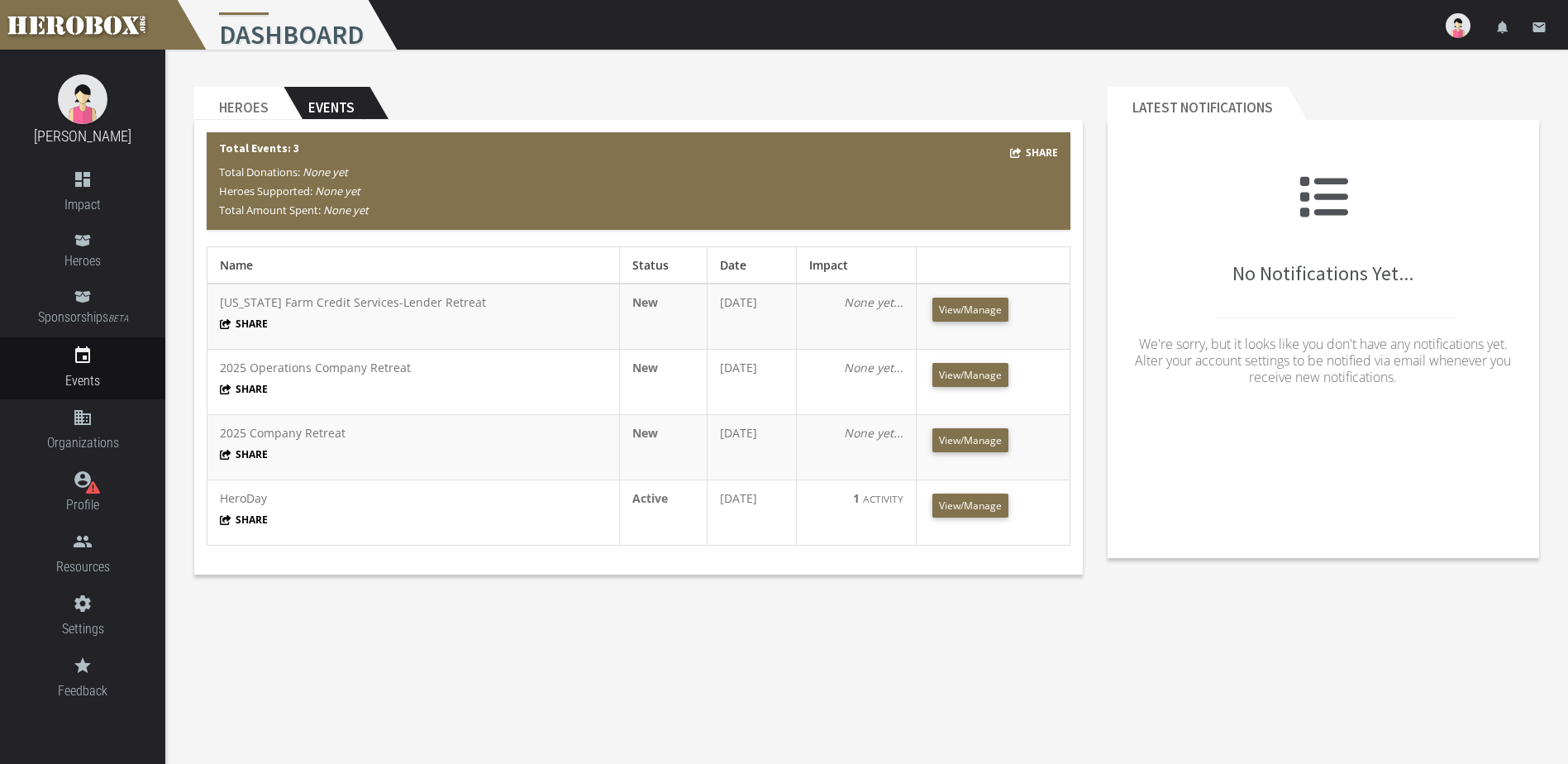
drag, startPoint x: 980, startPoint y: 319, endPoint x: 868, endPoint y: 338, distance: 113.6
click at [868, 338] on td "None yet..." at bounding box center [856, 316] width 121 height 66
